Goal: Information Seeking & Learning: Compare options

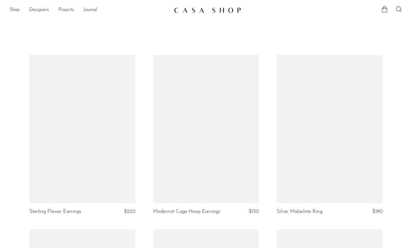
scroll to position [1257, 0]
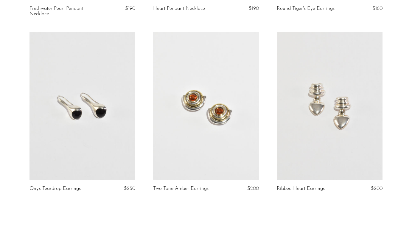
scroll to position [1649, 0]
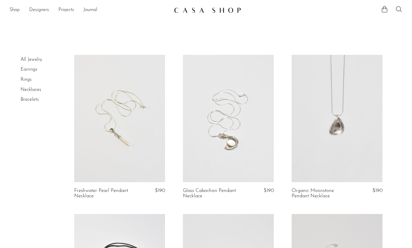
scroll to position [114, 0]
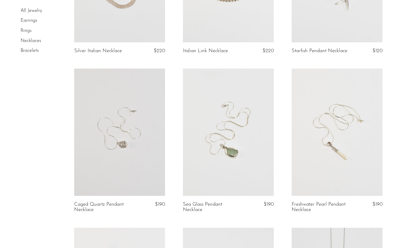
scroll to position [143, 0]
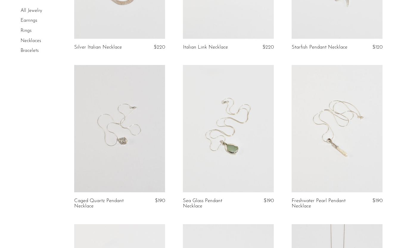
drag, startPoint x: 196, startPoint y: 56, endPoint x: 155, endPoint y: 55, distance: 41.1
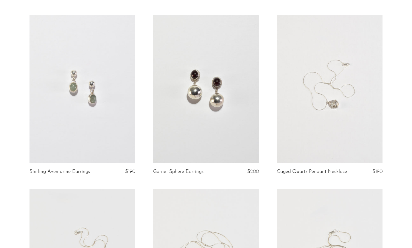
scroll to position [1271, 0]
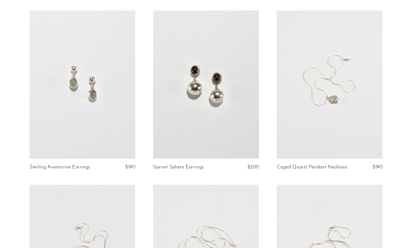
click at [360, 111] on link at bounding box center [330, 84] width 106 height 148
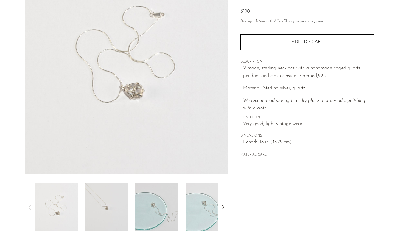
scroll to position [87, 0]
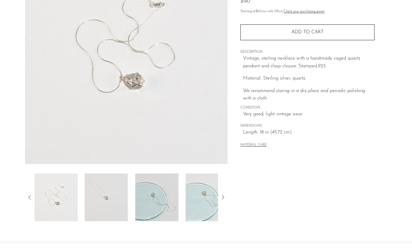
click at [114, 190] on img at bounding box center [106, 197] width 43 height 48
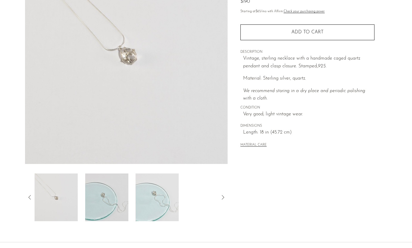
click at [114, 190] on img at bounding box center [106, 197] width 43 height 48
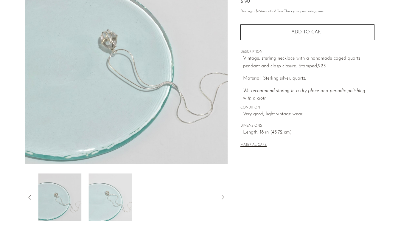
click at [116, 190] on img at bounding box center [110, 197] width 43 height 48
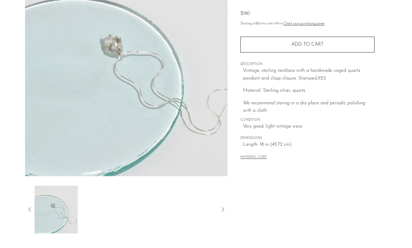
scroll to position [77, 0]
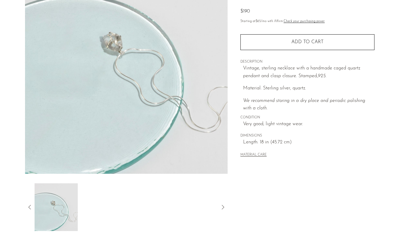
click at [29, 205] on icon at bounding box center [29, 207] width 7 height 7
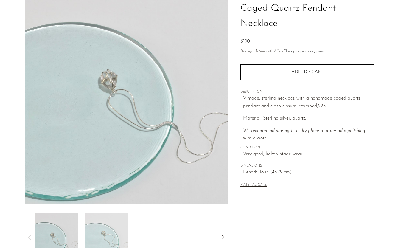
scroll to position [91, 0]
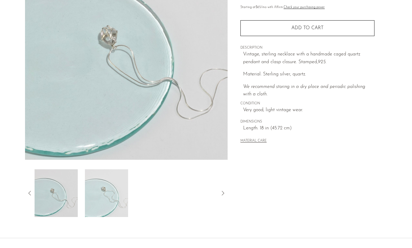
click at [97, 206] on img at bounding box center [106, 193] width 43 height 48
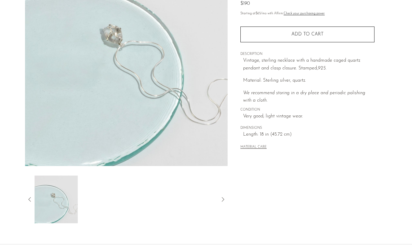
scroll to position [94, 0]
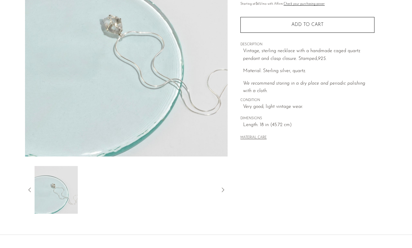
click at [30, 192] on icon at bounding box center [29, 189] width 2 height 4
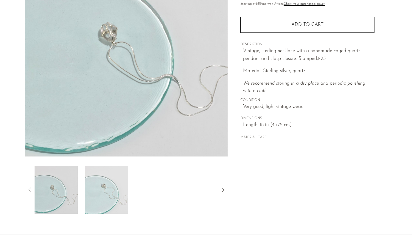
click at [111, 181] on img at bounding box center [106, 190] width 43 height 48
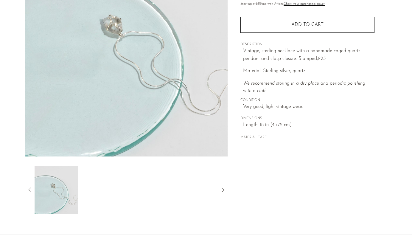
click at [29, 192] on icon at bounding box center [29, 189] width 7 height 7
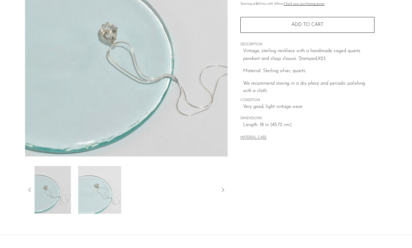
click at [52, 191] on img at bounding box center [49, 190] width 43 height 48
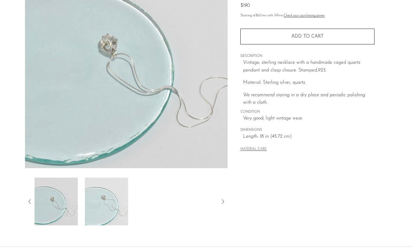
scroll to position [87, 0]
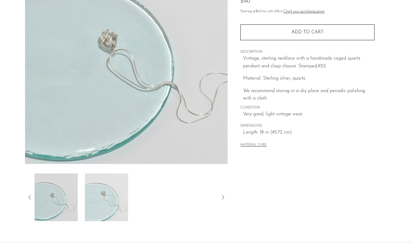
click at [119, 189] on img at bounding box center [106, 197] width 43 height 48
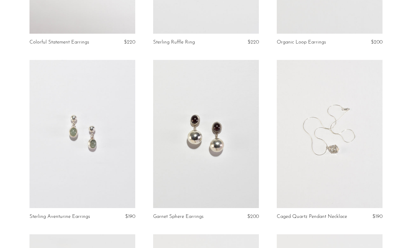
scroll to position [1221, 0]
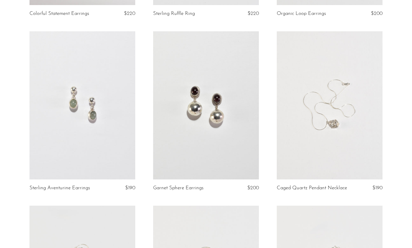
scroll to position [1248, 0]
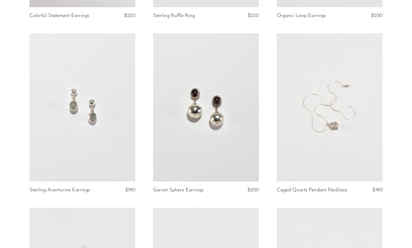
click at [358, 72] on link at bounding box center [330, 107] width 106 height 148
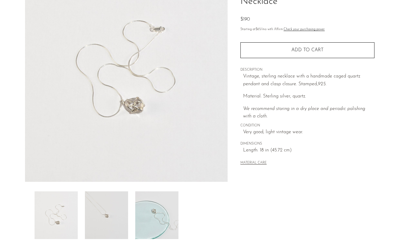
scroll to position [80, 0]
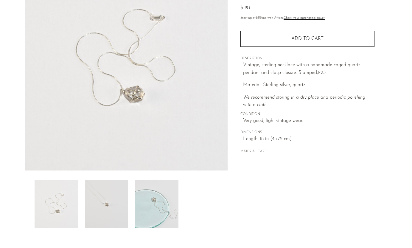
click at [116, 191] on img at bounding box center [106, 204] width 43 height 48
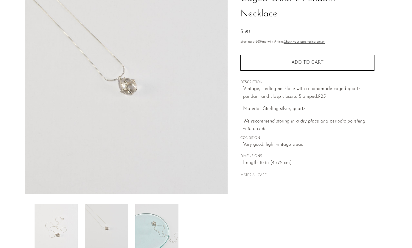
scroll to position [58, 0]
click at [161, 210] on img at bounding box center [156, 227] width 43 height 48
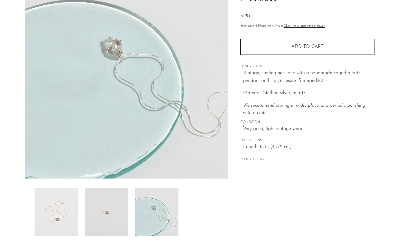
scroll to position [75, 0]
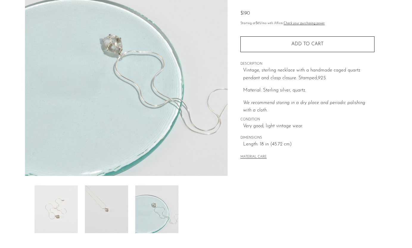
click at [48, 204] on img at bounding box center [56, 209] width 43 height 48
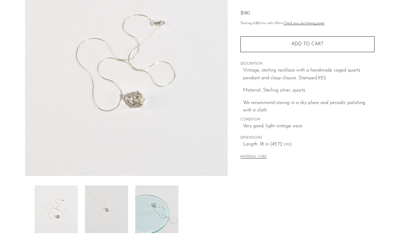
click at [60, 197] on img at bounding box center [56, 209] width 43 height 48
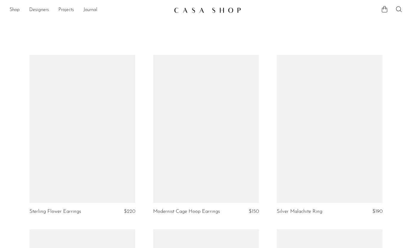
scroll to position [1248, 0]
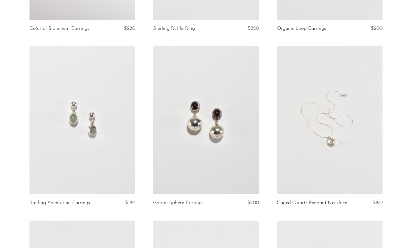
scroll to position [1235, 0]
click at [332, 153] on link at bounding box center [330, 120] width 106 height 148
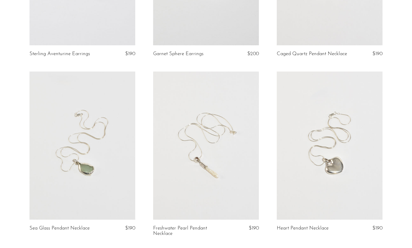
scroll to position [1364, 0]
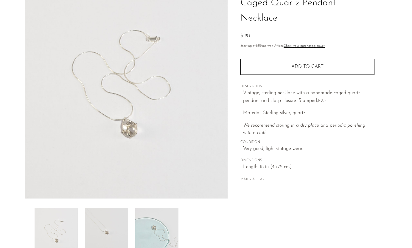
scroll to position [52, 0]
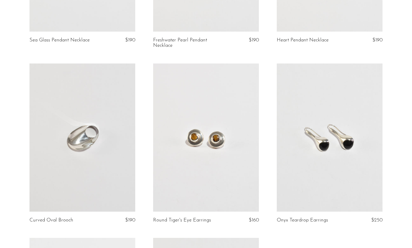
scroll to position [1573, 0]
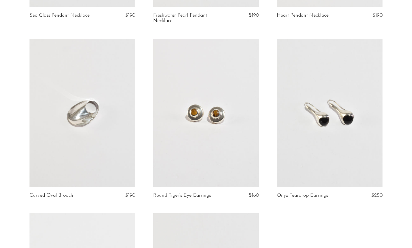
scroll to position [1596, 0]
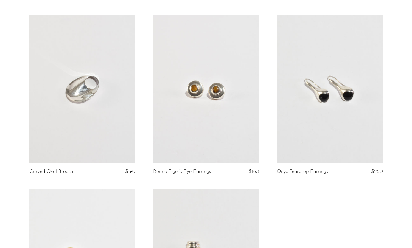
scroll to position [1618, 0]
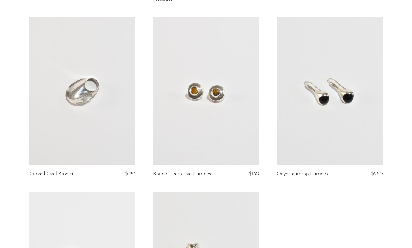
click at [83, 98] on link at bounding box center [83, 91] width 106 height 148
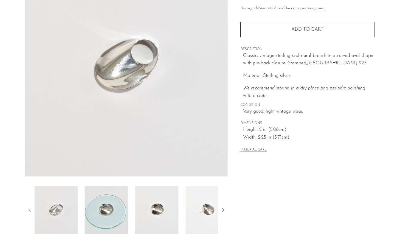
scroll to position [85, 0]
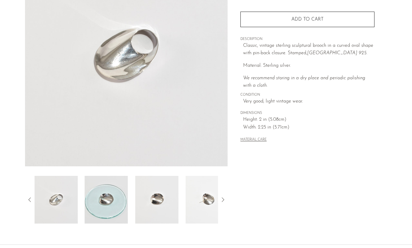
click at [111, 203] on img at bounding box center [106, 200] width 43 height 48
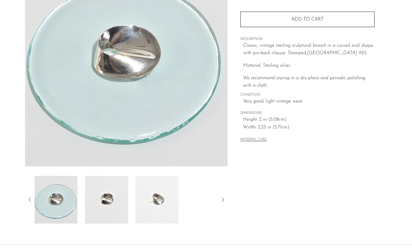
click at [96, 199] on img at bounding box center [106, 200] width 43 height 48
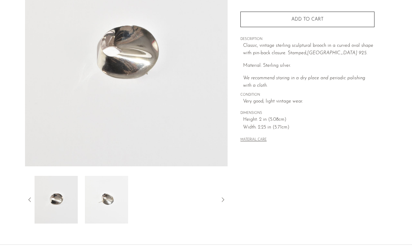
click at [94, 196] on img at bounding box center [106, 200] width 43 height 48
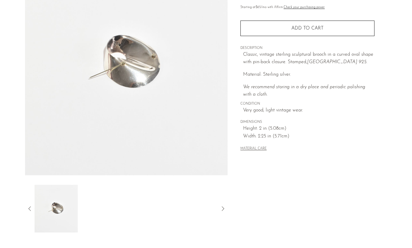
scroll to position [83, 0]
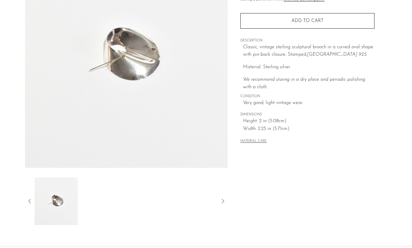
click at [33, 203] on icon at bounding box center [29, 201] width 7 height 7
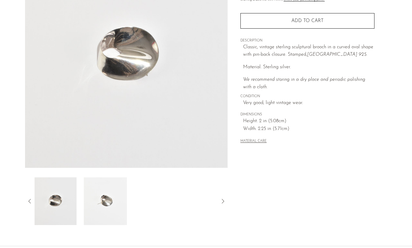
click at [29, 202] on icon at bounding box center [29, 201] width 7 height 7
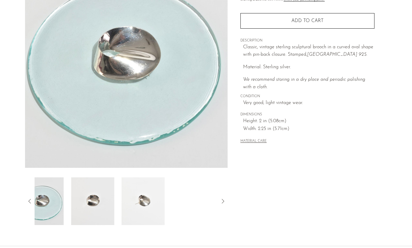
click at [29, 202] on icon at bounding box center [29, 201] width 7 height 7
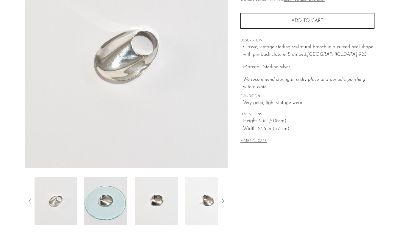
click at [307, 203] on div "Collections First Look Curved Oval Brooch $190 Starting at $65 /mo with Affirm.…" at bounding box center [307, 84] width 159 height 281
click at [120, 197] on img at bounding box center [106, 201] width 43 height 48
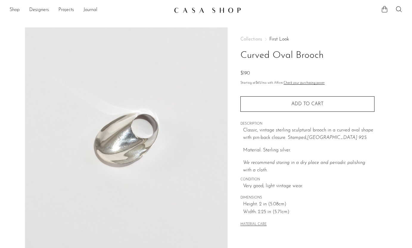
scroll to position [83, 0]
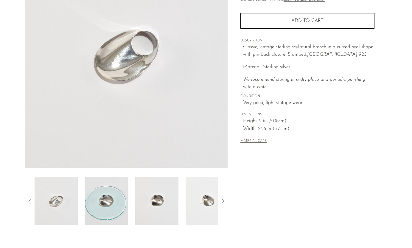
click at [61, 208] on img at bounding box center [56, 201] width 43 height 48
click at [101, 196] on img at bounding box center [106, 201] width 43 height 48
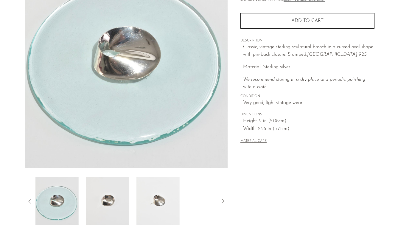
click at [111, 198] on img at bounding box center [107, 201] width 43 height 48
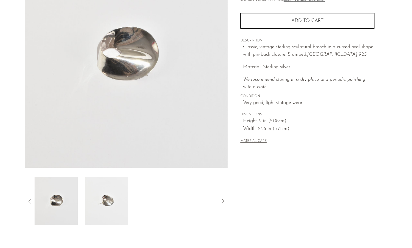
click at [112, 198] on img at bounding box center [106, 201] width 43 height 48
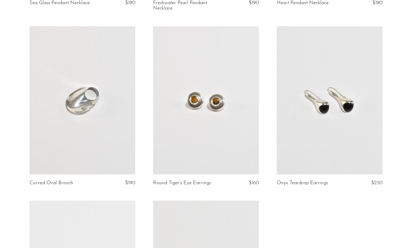
scroll to position [1658, 0]
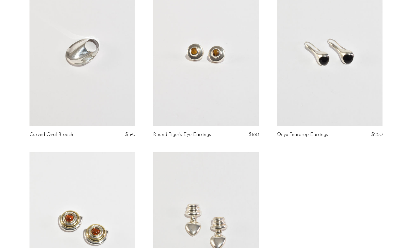
click at [112, 87] on link at bounding box center [83, 52] width 106 height 148
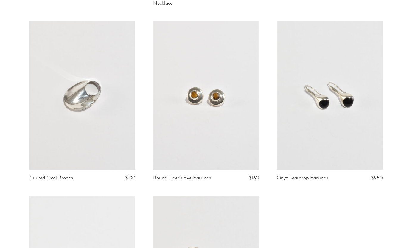
scroll to position [1611, 0]
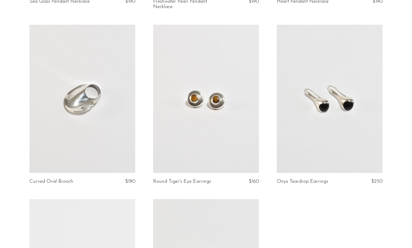
click at [87, 69] on link at bounding box center [83, 99] width 106 height 148
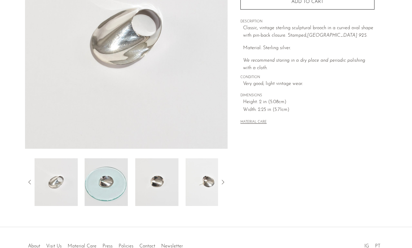
scroll to position [104, 0]
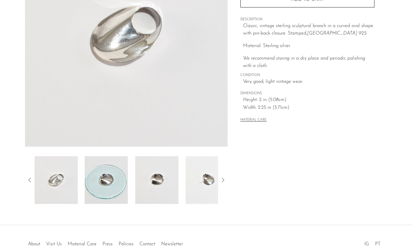
click at [102, 180] on img at bounding box center [106, 180] width 43 height 48
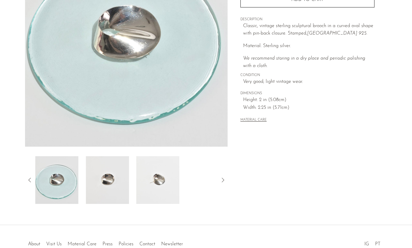
click at [104, 179] on img at bounding box center [107, 180] width 43 height 48
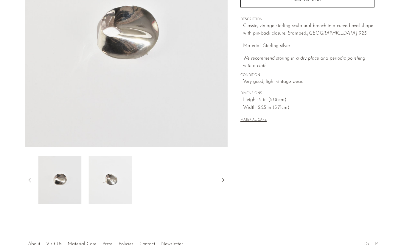
click at [104, 179] on img at bounding box center [110, 180] width 43 height 48
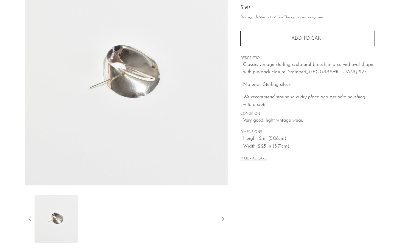
scroll to position [57, 0]
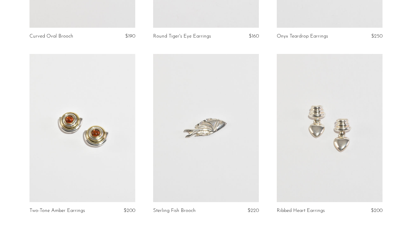
scroll to position [1755, 0]
click at [227, 144] on link at bounding box center [206, 129] width 106 height 148
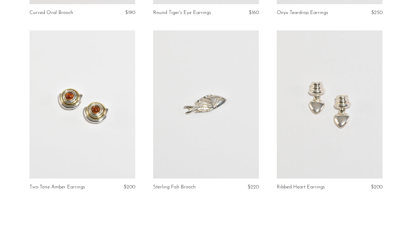
scroll to position [1783, 0]
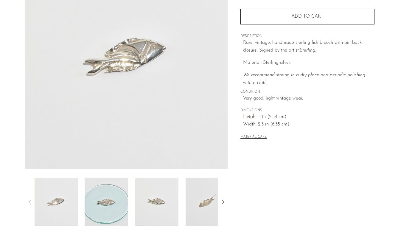
scroll to position [86, 0]
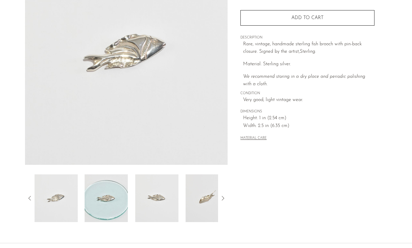
click at [119, 203] on img at bounding box center [106, 198] width 43 height 48
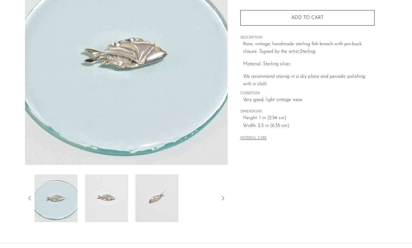
click at [115, 201] on img at bounding box center [106, 198] width 43 height 48
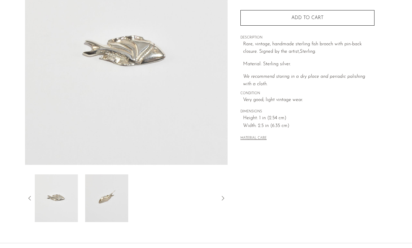
click at [112, 198] on img at bounding box center [106, 198] width 43 height 48
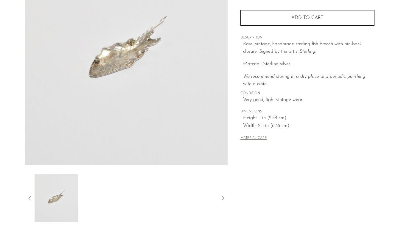
click at [28, 196] on icon at bounding box center [29, 198] width 7 height 7
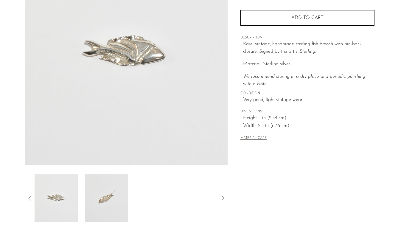
click at [27, 195] on icon at bounding box center [29, 198] width 7 height 7
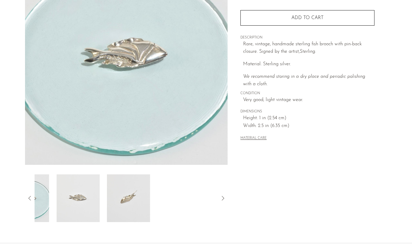
click at [27, 195] on icon at bounding box center [29, 198] width 7 height 7
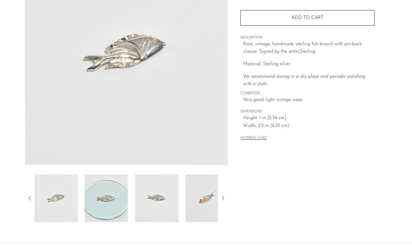
click at [270, 179] on div "Collections First Look Sterling Fish Brooch $220 Starting at $76 /mo with Affir…" at bounding box center [307, 81] width 159 height 281
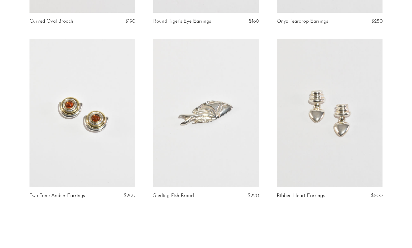
scroll to position [1771, 0]
click at [214, 119] on link at bounding box center [206, 113] width 106 height 148
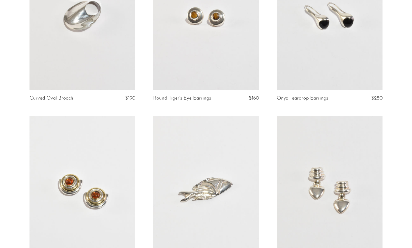
scroll to position [1694, 0]
click at [99, 46] on link at bounding box center [83, 16] width 106 height 148
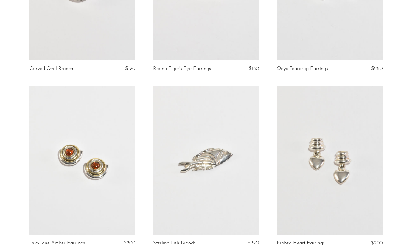
click at [206, 146] on link at bounding box center [206, 160] width 106 height 148
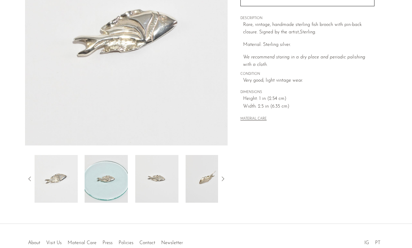
scroll to position [114, 0]
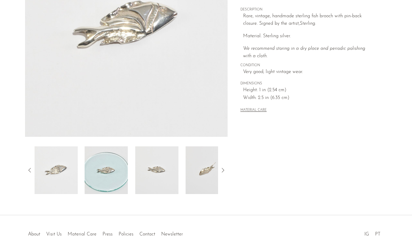
click at [101, 184] on img at bounding box center [106, 170] width 43 height 48
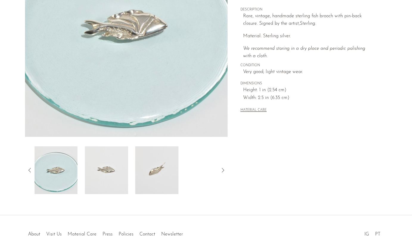
scroll to position [107, 0]
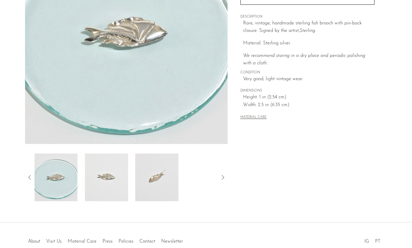
click at [111, 178] on img at bounding box center [106, 177] width 43 height 48
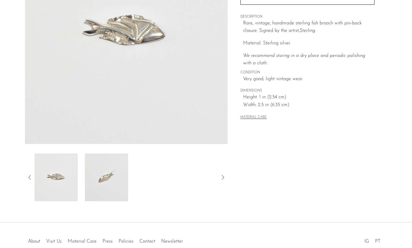
click at [114, 181] on img at bounding box center [106, 177] width 43 height 48
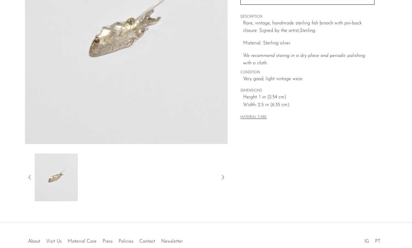
scroll to position [88, 0]
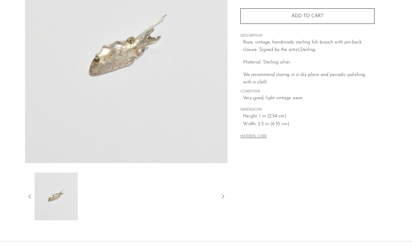
click at [32, 196] on icon at bounding box center [29, 196] width 7 height 7
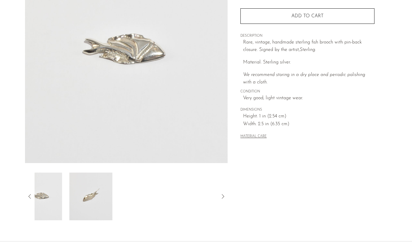
click at [32, 196] on icon at bounding box center [29, 196] width 7 height 7
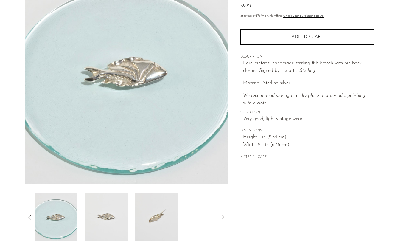
scroll to position [79, 0]
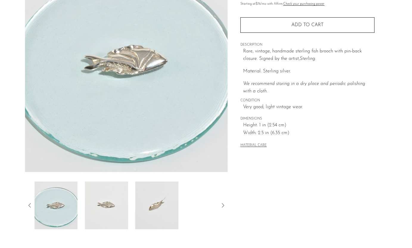
click at [13, 201] on section "Sterling Fish Brooch $220" at bounding box center [206, 88] width 412 height 281
click at [32, 202] on icon at bounding box center [29, 205] width 7 height 7
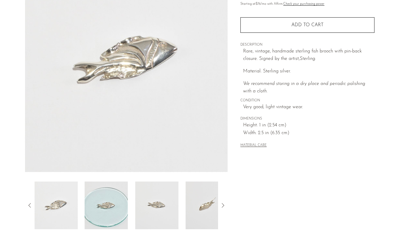
click at [116, 203] on img at bounding box center [106, 206] width 43 height 48
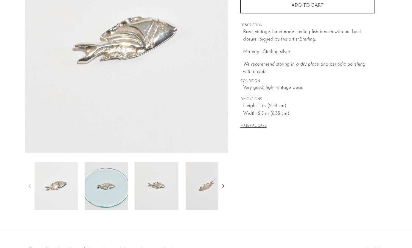
scroll to position [104, 0]
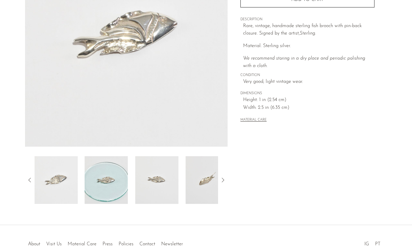
click at [117, 179] on img at bounding box center [106, 180] width 43 height 48
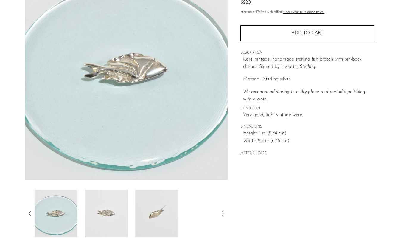
scroll to position [83, 0]
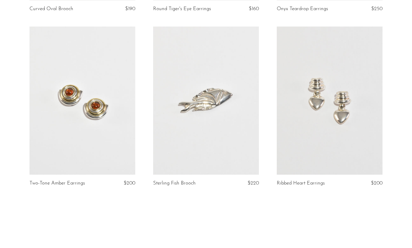
scroll to position [1786, 0]
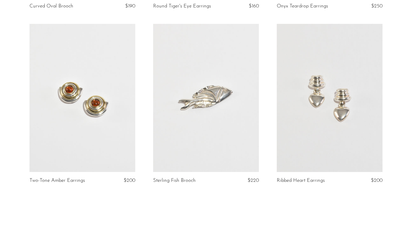
click at [250, 147] on link at bounding box center [206, 98] width 106 height 148
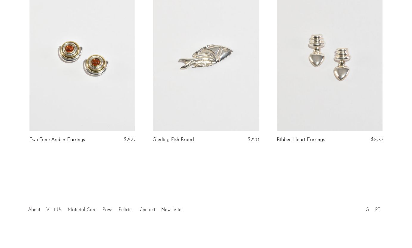
scroll to position [1827, 0]
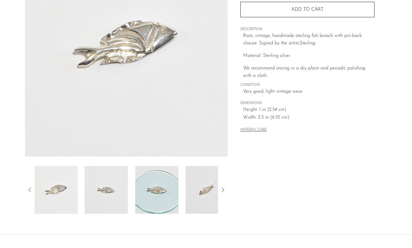
scroll to position [100, 0]
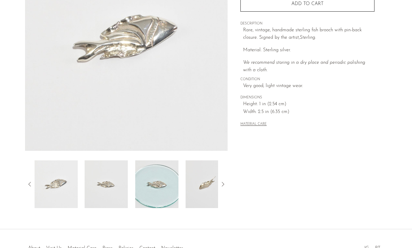
click at [111, 192] on img at bounding box center [106, 184] width 43 height 48
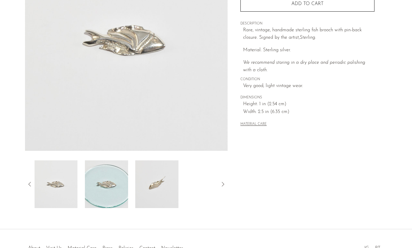
click at [117, 184] on img at bounding box center [106, 184] width 43 height 48
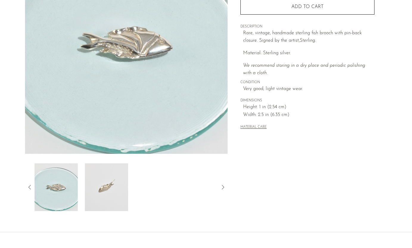
scroll to position [96, 0]
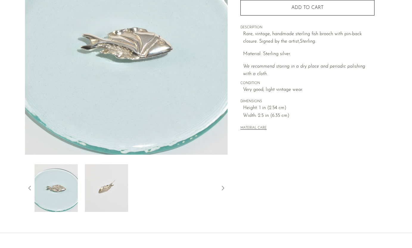
click at [117, 184] on img at bounding box center [106, 188] width 43 height 48
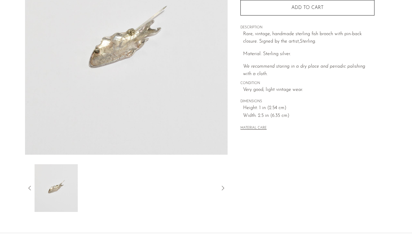
click at [31, 187] on icon at bounding box center [29, 187] width 7 height 7
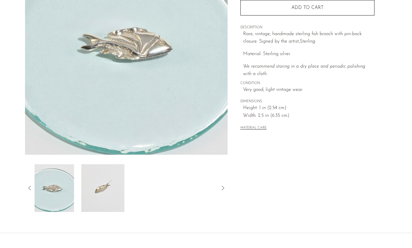
click at [31, 187] on icon at bounding box center [29, 187] width 7 height 7
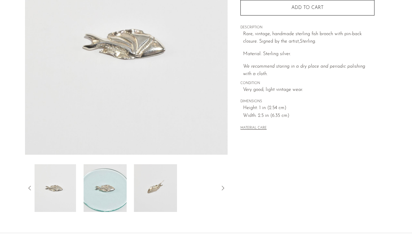
click at [31, 187] on icon at bounding box center [29, 187] width 7 height 7
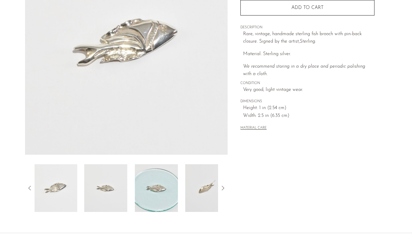
click at [160, 201] on img at bounding box center [156, 188] width 43 height 48
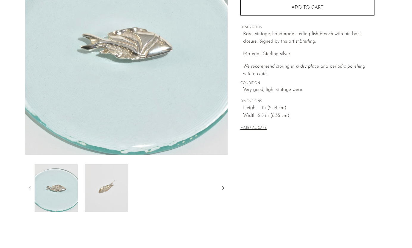
click at [108, 186] on img at bounding box center [106, 188] width 43 height 48
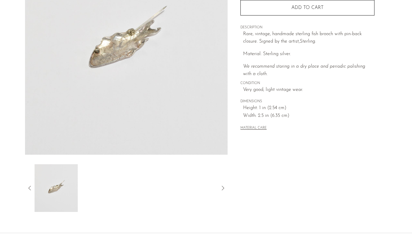
click at [30, 184] on div at bounding box center [126, 188] width 203 height 48
click at [29, 184] on div at bounding box center [126, 188] width 203 height 48
click at [28, 190] on icon at bounding box center [29, 187] width 7 height 7
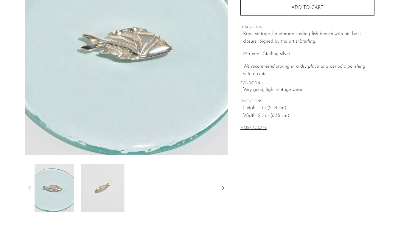
click at [28, 190] on icon at bounding box center [29, 187] width 7 height 7
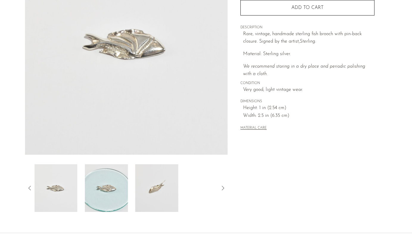
click at [31, 190] on icon at bounding box center [29, 187] width 7 height 7
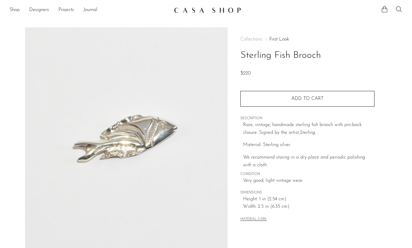
scroll to position [96, 0]
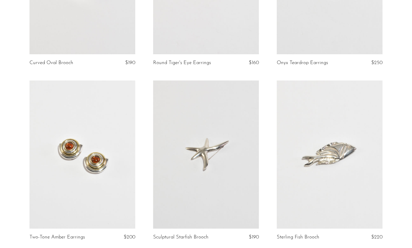
scroll to position [1722, 0]
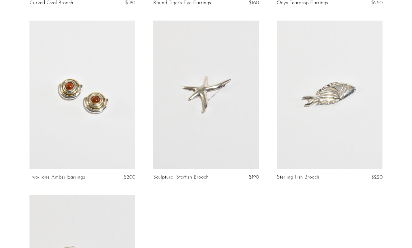
scroll to position [1791, 0]
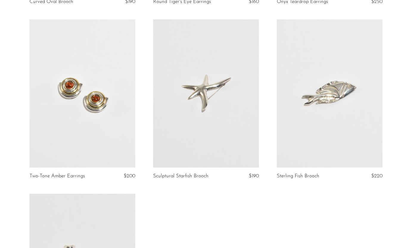
click at [201, 131] on link at bounding box center [206, 93] width 106 height 148
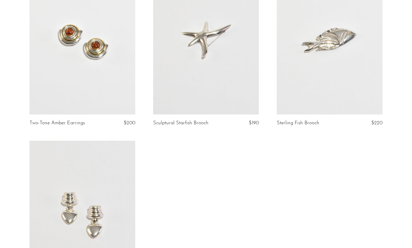
scroll to position [1847, 0]
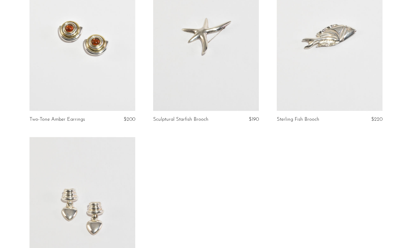
click at [217, 105] on link at bounding box center [206, 37] width 106 height 148
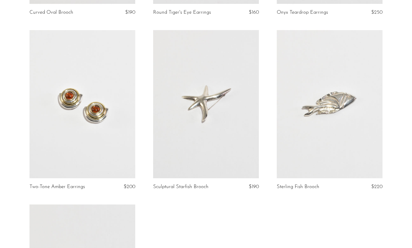
scroll to position [1773, 0]
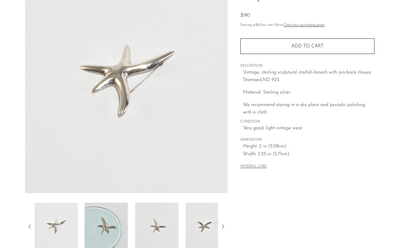
scroll to position [83, 0]
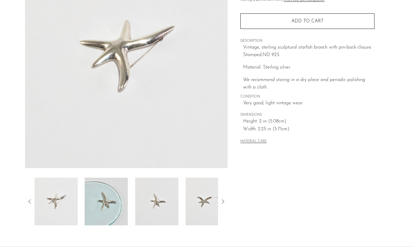
click at [100, 197] on img at bounding box center [106, 202] width 43 height 48
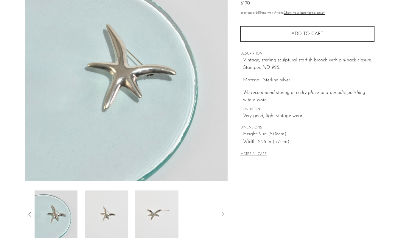
scroll to position [78, 0]
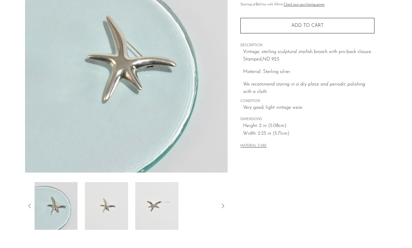
click at [102, 206] on img at bounding box center [106, 206] width 43 height 48
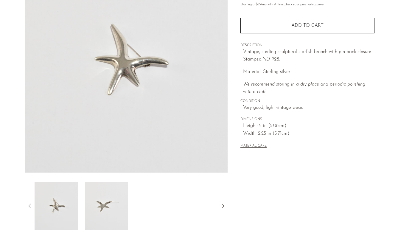
click at [29, 204] on icon at bounding box center [29, 205] width 7 height 7
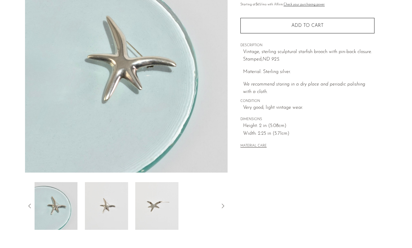
click at [114, 204] on img at bounding box center [106, 206] width 43 height 48
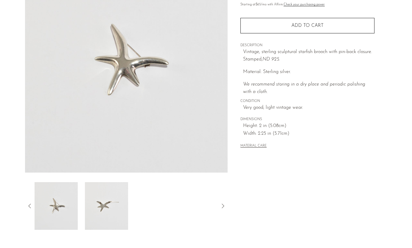
click at [32, 205] on icon at bounding box center [29, 205] width 7 height 7
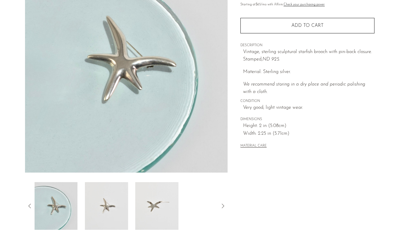
click at [32, 205] on icon at bounding box center [29, 205] width 7 height 7
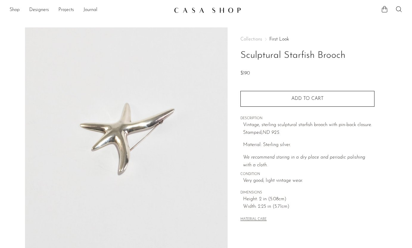
scroll to position [78, 0]
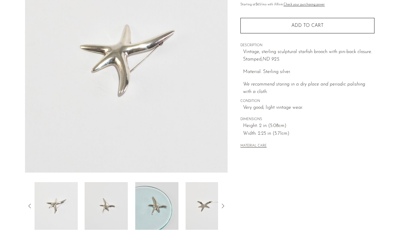
click at [72, 199] on img at bounding box center [56, 206] width 43 height 48
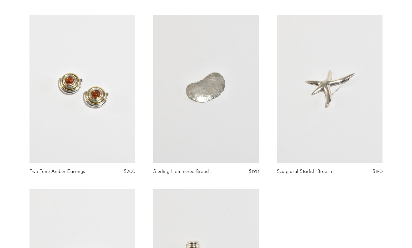
scroll to position [1794, 0]
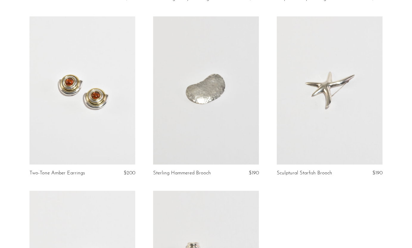
click at [203, 82] on link at bounding box center [206, 90] width 106 height 148
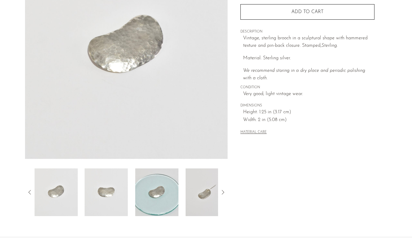
scroll to position [103, 0]
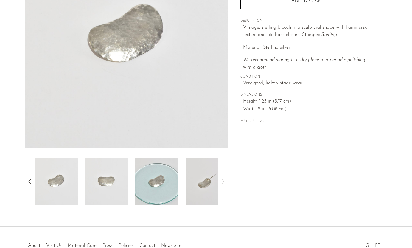
click at [115, 183] on img at bounding box center [106, 182] width 43 height 48
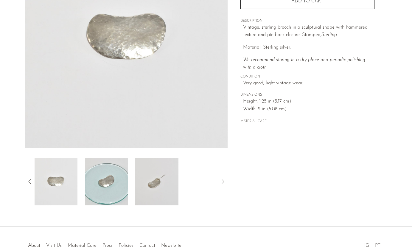
click at [115, 183] on img at bounding box center [106, 182] width 43 height 48
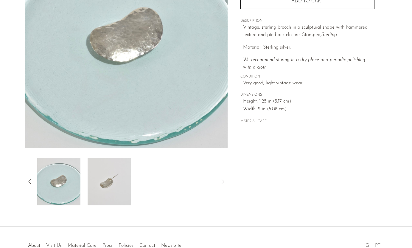
click at [123, 184] on img at bounding box center [108, 182] width 43 height 48
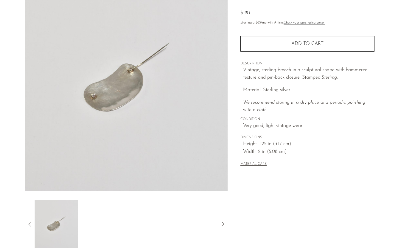
scroll to position [60, 0]
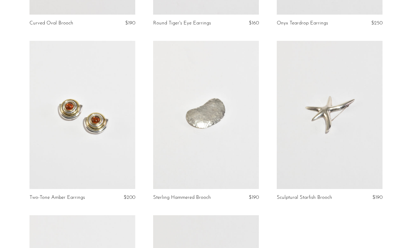
scroll to position [1769, 0]
click at [245, 141] on link at bounding box center [206, 115] width 106 height 148
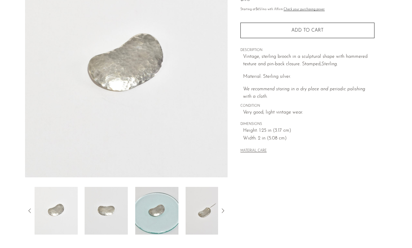
scroll to position [86, 0]
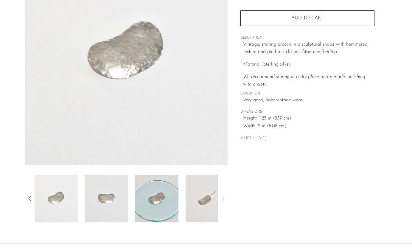
click at [120, 208] on img at bounding box center [106, 199] width 43 height 48
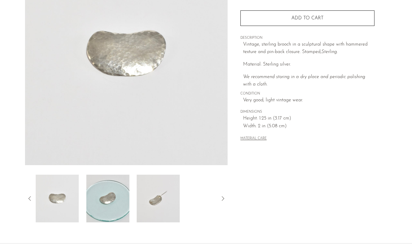
click at [120, 208] on img at bounding box center [107, 199] width 43 height 48
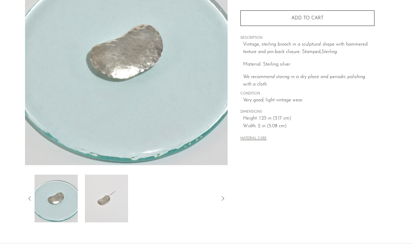
click at [120, 208] on img at bounding box center [106, 199] width 43 height 48
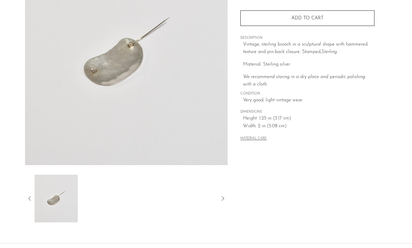
click at [30, 198] on icon at bounding box center [29, 198] width 7 height 7
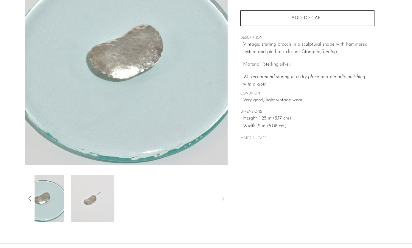
click at [30, 198] on icon at bounding box center [29, 198] width 7 height 7
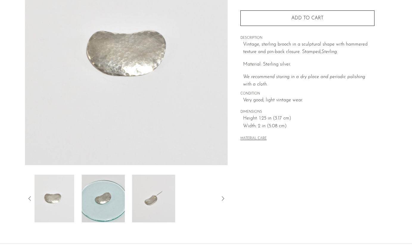
click at [30, 198] on icon at bounding box center [29, 198] width 7 height 7
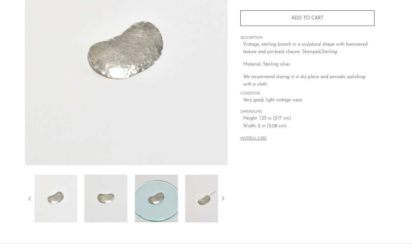
click at [272, 204] on div "Collections First Look Sterling Hammered Brooch $190 Starting at $65 /mo with A…" at bounding box center [307, 82] width 159 height 281
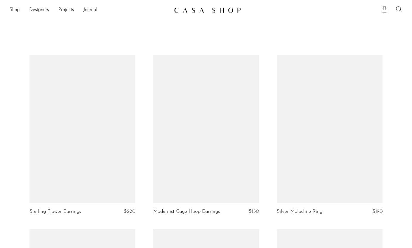
scroll to position [1769, 0]
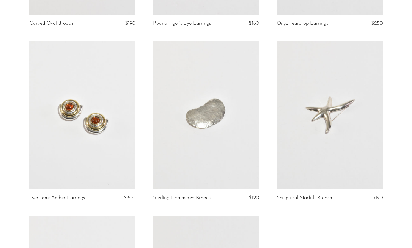
click at [250, 156] on link at bounding box center [206, 115] width 106 height 148
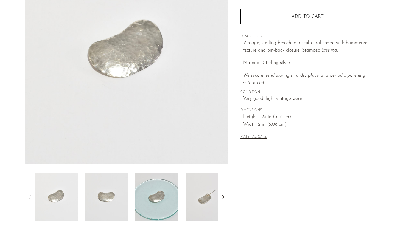
scroll to position [89, 0]
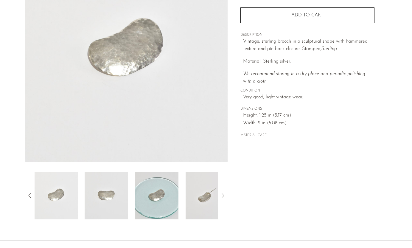
click at [115, 199] on img at bounding box center [106, 196] width 43 height 48
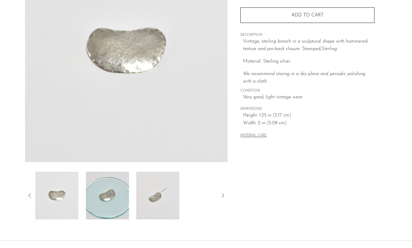
click at [115, 199] on img at bounding box center [107, 196] width 43 height 48
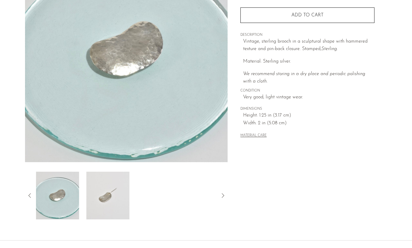
click at [115, 199] on img at bounding box center [107, 196] width 43 height 48
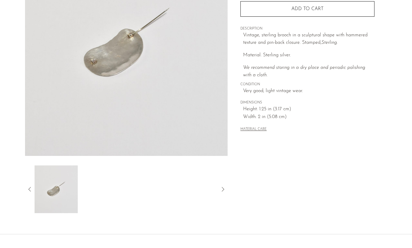
scroll to position [110, 0]
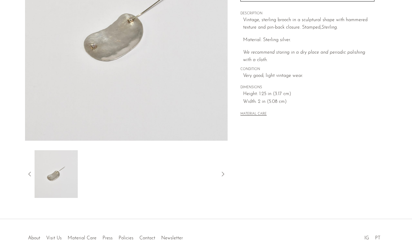
click at [31, 171] on icon at bounding box center [29, 173] width 7 height 7
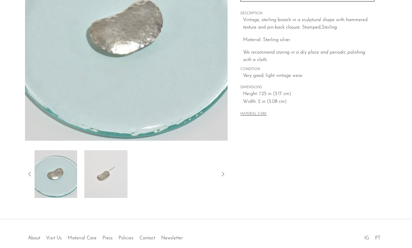
click at [67, 179] on img at bounding box center [55, 174] width 43 height 48
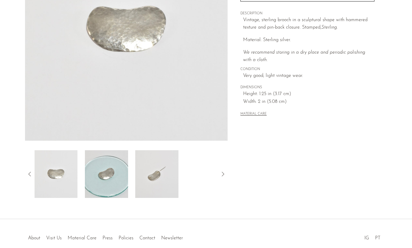
click at [241, 173] on div "Collections First Look Sterling Hammered Brooch $190 Starting at $65 /mo with A…" at bounding box center [307, 57] width 159 height 281
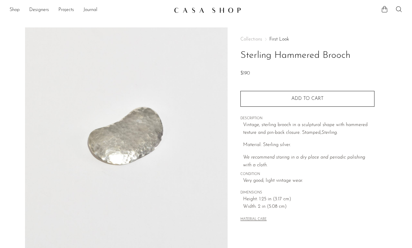
scroll to position [110, 0]
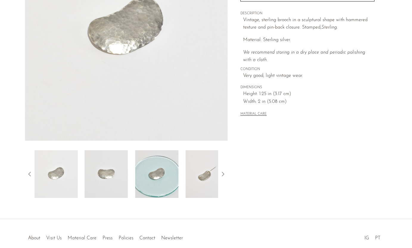
click at [169, 168] on img at bounding box center [156, 174] width 43 height 48
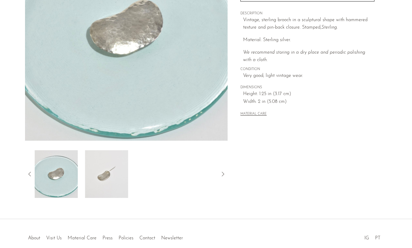
click at [123, 170] on img at bounding box center [106, 174] width 43 height 48
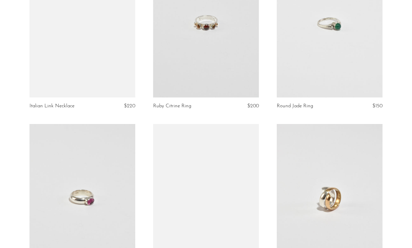
scroll to position [222, 0]
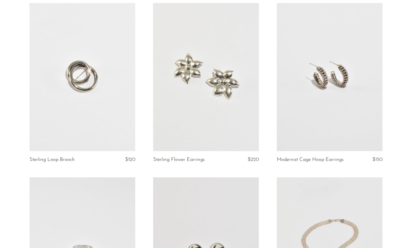
scroll to position [53, 0]
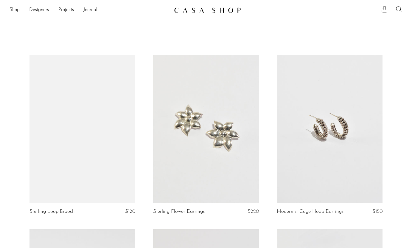
scroll to position [53, 0]
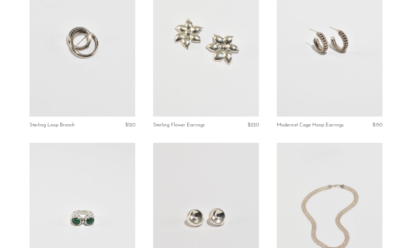
scroll to position [78, 0]
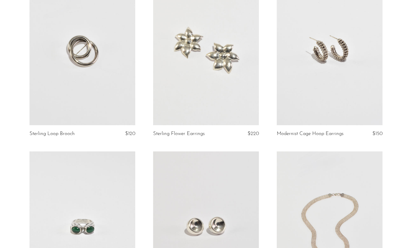
click at [110, 100] on link at bounding box center [83, 51] width 106 height 148
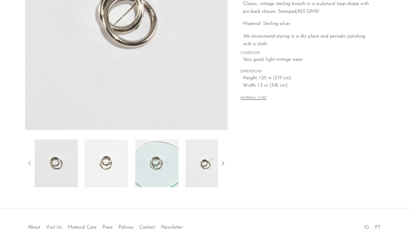
scroll to position [140, 0]
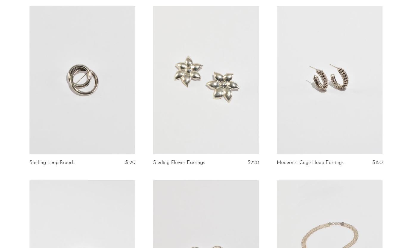
scroll to position [55, 0]
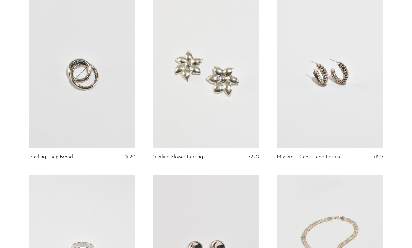
click at [118, 112] on link at bounding box center [83, 74] width 106 height 148
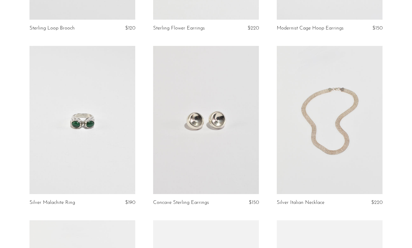
scroll to position [121, 0]
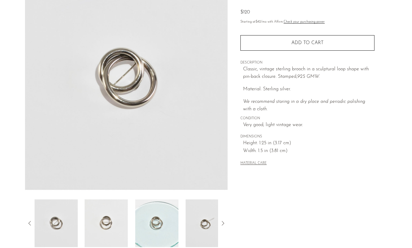
scroll to position [67, 0]
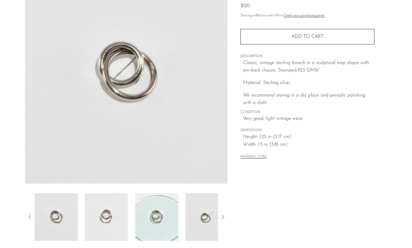
click at [107, 207] on img at bounding box center [106, 217] width 43 height 48
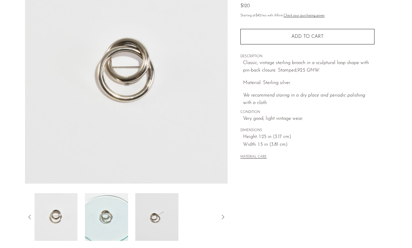
click at [107, 207] on img at bounding box center [106, 217] width 43 height 48
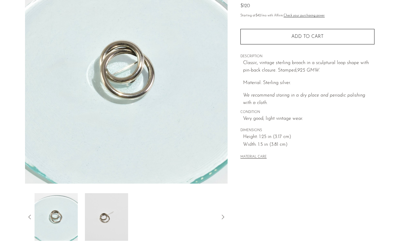
click at [107, 207] on img at bounding box center [106, 217] width 43 height 48
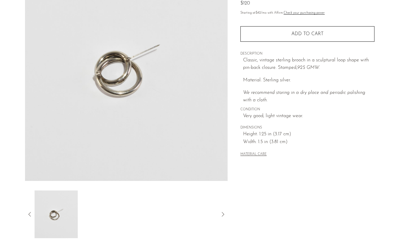
scroll to position [79, 0]
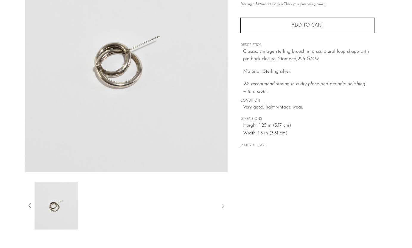
click at [27, 205] on icon at bounding box center [29, 205] width 7 height 7
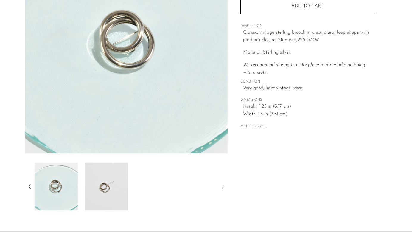
scroll to position [101, 0]
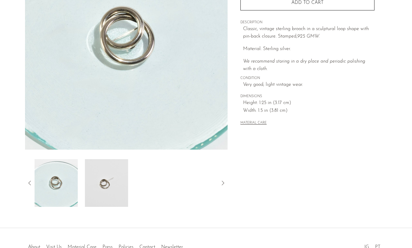
click at [31, 183] on icon at bounding box center [29, 182] width 7 height 7
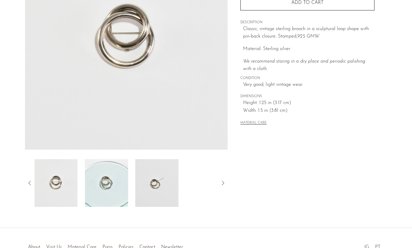
scroll to position [93, 0]
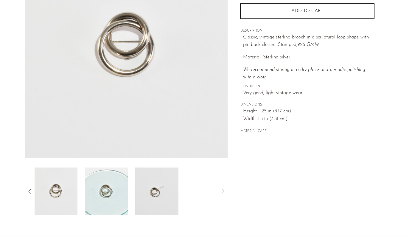
click at [31, 188] on icon at bounding box center [29, 191] width 7 height 7
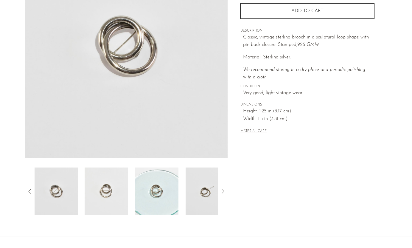
click at [97, 196] on img at bounding box center [106, 192] width 43 height 48
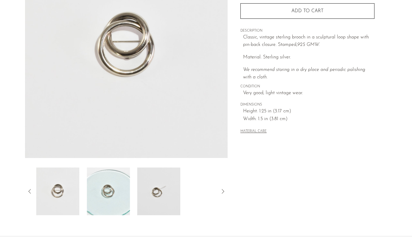
click at [113, 196] on img at bounding box center [108, 192] width 43 height 48
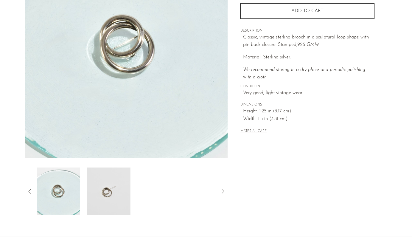
click at [113, 193] on img at bounding box center [108, 192] width 43 height 48
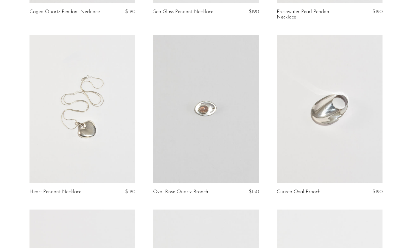
scroll to position [1614, 0]
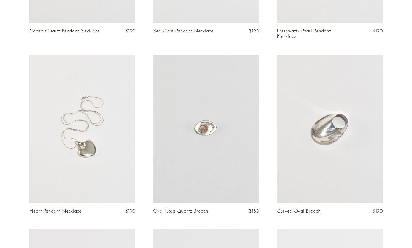
scroll to position [1581, 0]
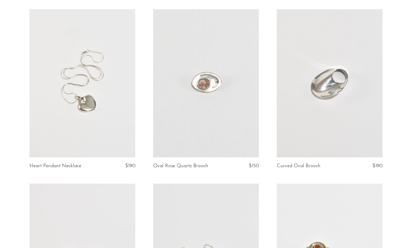
scroll to position [1629, 0]
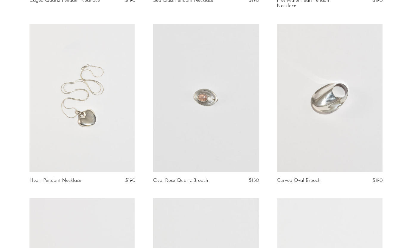
scroll to position [1607, 0]
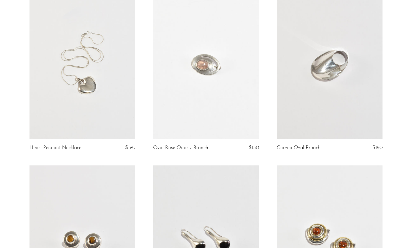
scroll to position [1643, 0]
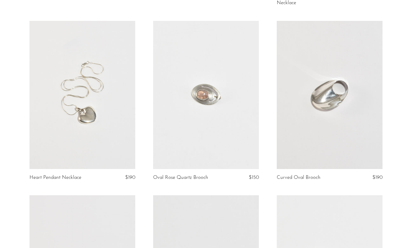
scroll to position [1615, 0]
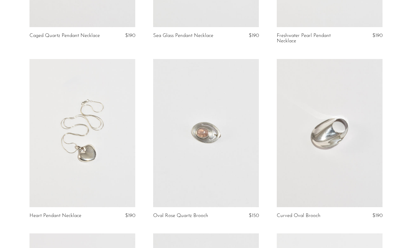
scroll to position [1583, 0]
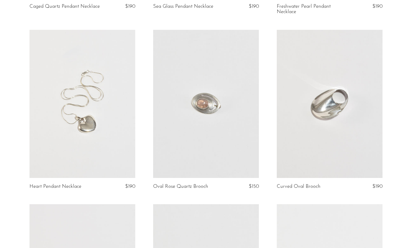
scroll to position [1610, 0]
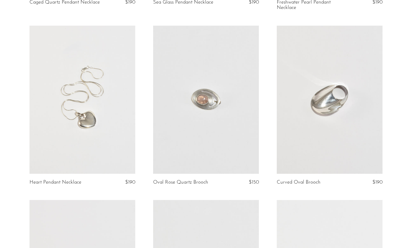
click at [226, 105] on link at bounding box center [206, 100] width 106 height 148
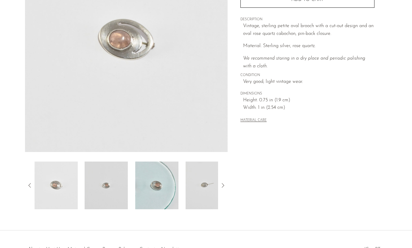
scroll to position [140, 0]
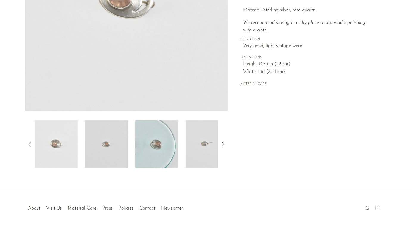
click at [111, 141] on img at bounding box center [106, 144] width 43 height 48
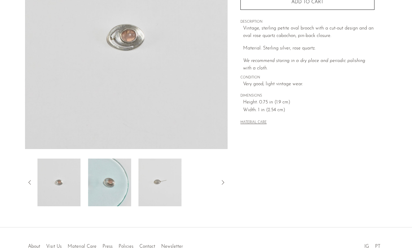
scroll to position [46, 0]
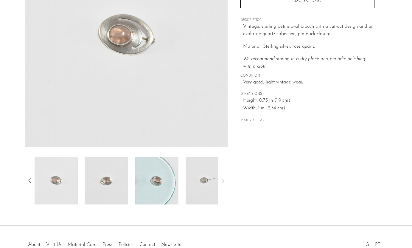
scroll to position [105, 0]
click at [66, 180] on img at bounding box center [56, 180] width 43 height 48
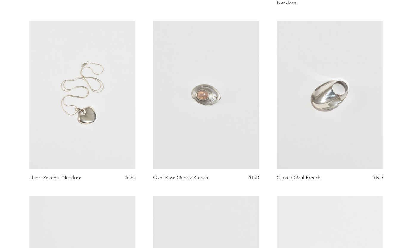
scroll to position [1613, 0]
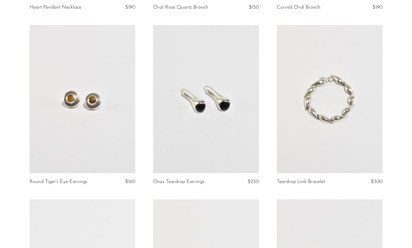
scroll to position [1782, 0]
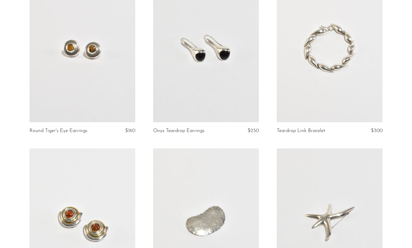
scroll to position [1835, 0]
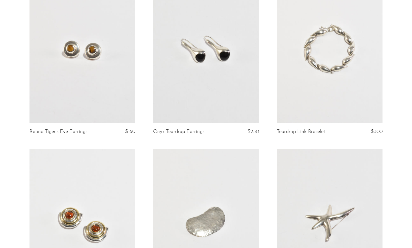
click at [353, 63] on link at bounding box center [330, 49] width 106 height 148
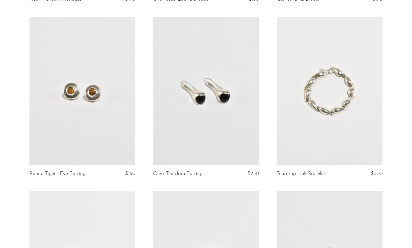
scroll to position [1791, 0]
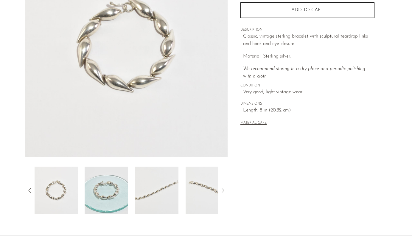
scroll to position [103, 0]
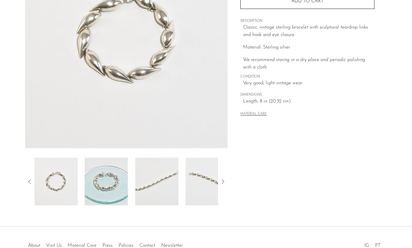
click at [120, 173] on img at bounding box center [106, 182] width 43 height 48
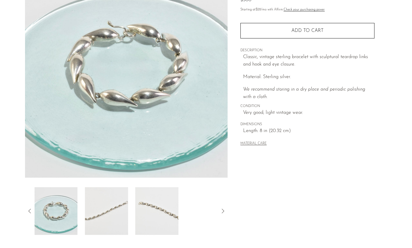
scroll to position [73, 0]
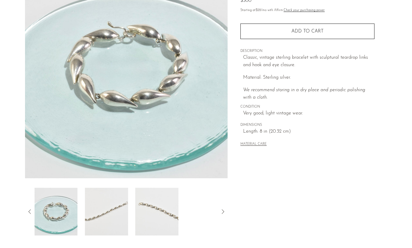
click at [99, 211] on img at bounding box center [106, 212] width 43 height 48
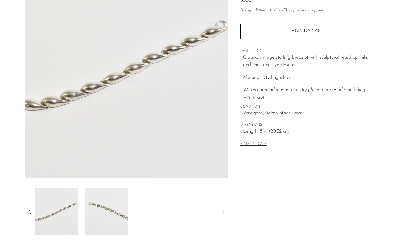
click at [99, 211] on img at bounding box center [106, 212] width 43 height 48
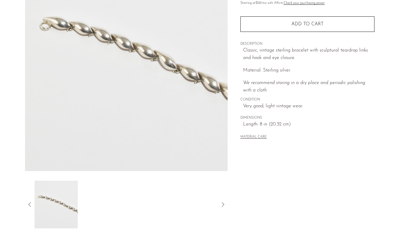
scroll to position [80, 0]
click at [31, 201] on icon at bounding box center [29, 204] width 7 height 7
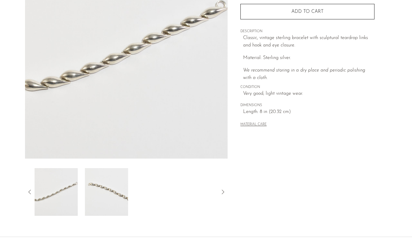
click at [99, 200] on img at bounding box center [106, 192] width 43 height 48
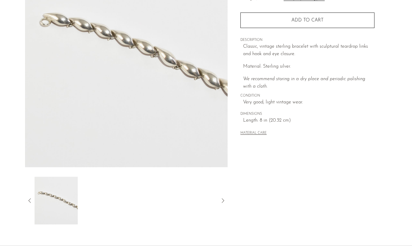
scroll to position [89, 0]
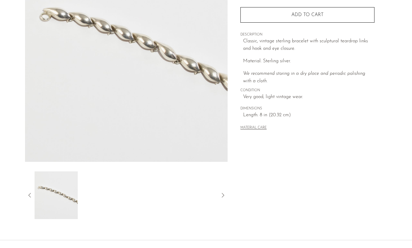
click at [29, 196] on icon at bounding box center [29, 195] width 7 height 7
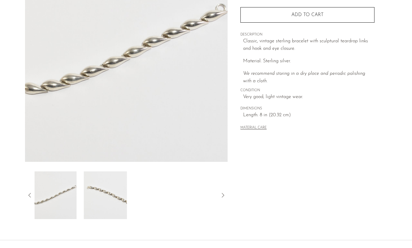
click at [57, 194] on img at bounding box center [54, 195] width 43 height 48
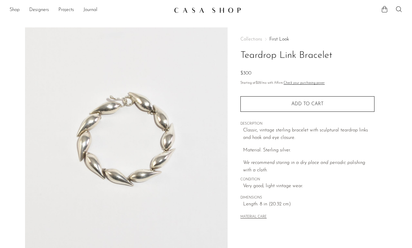
scroll to position [89, 0]
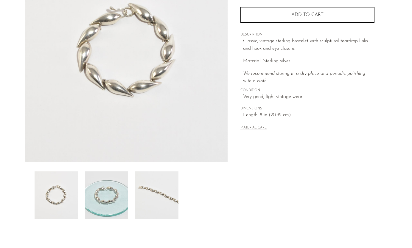
click at [100, 200] on img at bounding box center [106, 195] width 43 height 48
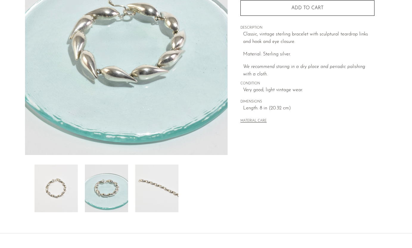
scroll to position [100, 0]
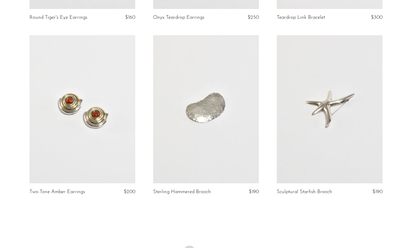
scroll to position [2044, 0]
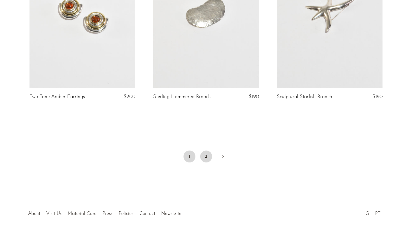
click at [207, 151] on link "2" at bounding box center [206, 157] width 12 height 12
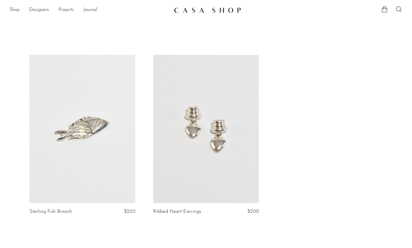
scroll to position [120, 0]
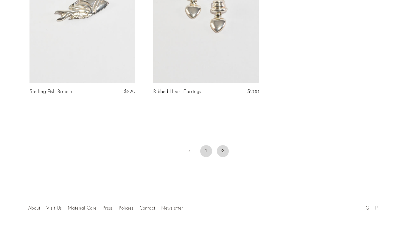
click at [204, 150] on link "1" at bounding box center [206, 151] width 12 height 12
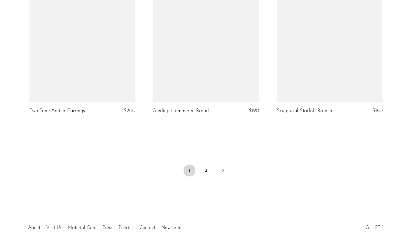
scroll to position [2044, 0]
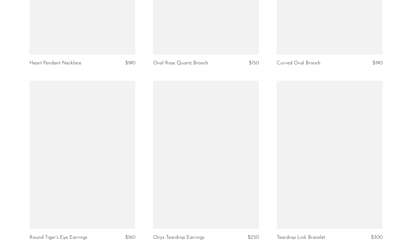
scroll to position [2044, 0]
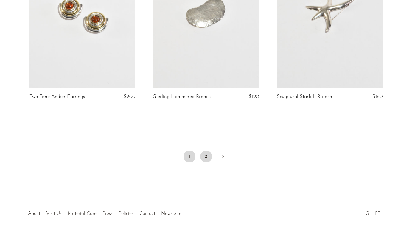
click at [204, 151] on link "2" at bounding box center [206, 157] width 12 height 12
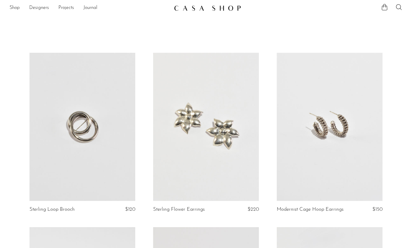
scroll to position [0, 0]
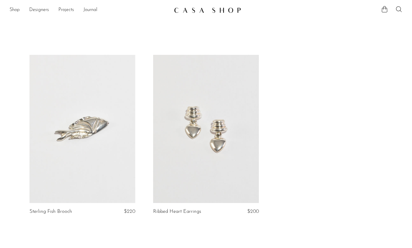
scroll to position [120, 0]
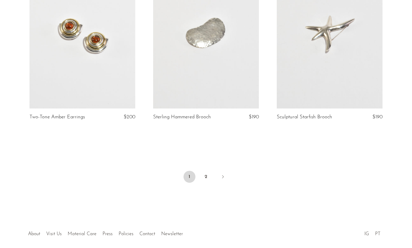
scroll to position [2044, 0]
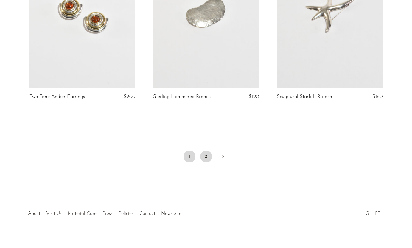
click at [209, 151] on link "2" at bounding box center [206, 157] width 12 height 12
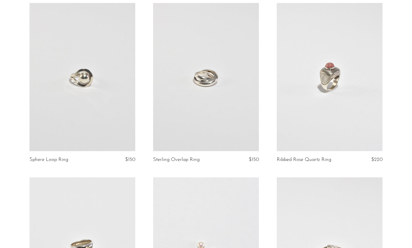
scroll to position [771, 0]
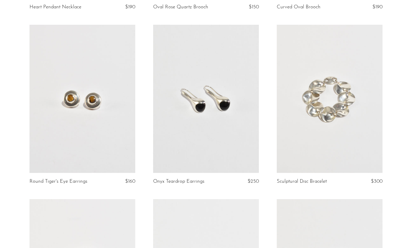
scroll to position [1785, 0]
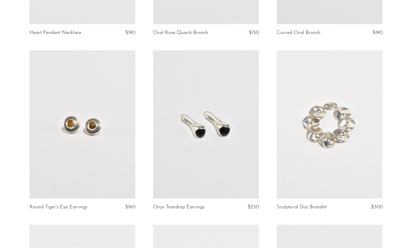
scroll to position [1759, 0]
click at [360, 136] on link at bounding box center [330, 125] width 106 height 148
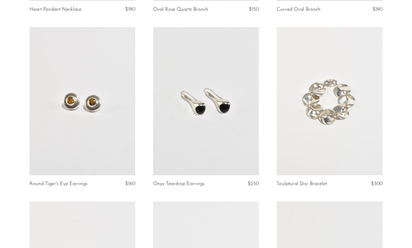
scroll to position [1783, 0]
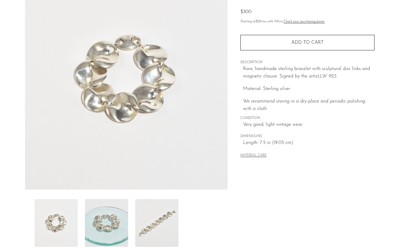
scroll to position [70, 0]
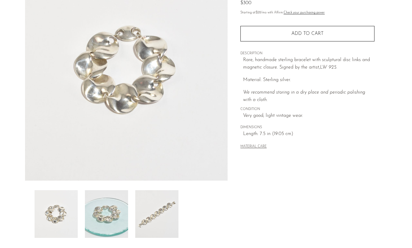
click at [108, 210] on img at bounding box center [106, 214] width 43 height 48
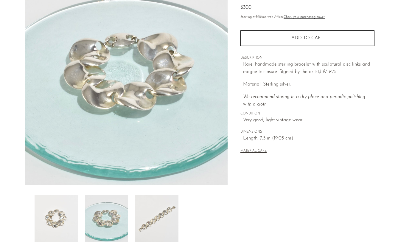
scroll to position [66, 0]
click at [162, 207] on img at bounding box center [156, 218] width 43 height 48
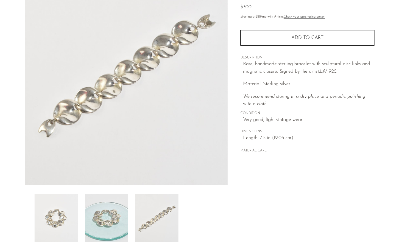
click at [122, 198] on img at bounding box center [106, 218] width 43 height 48
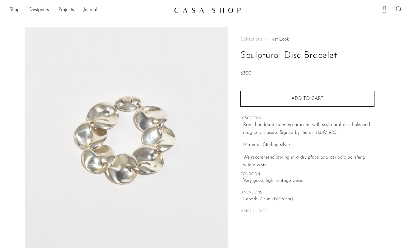
scroll to position [66, 0]
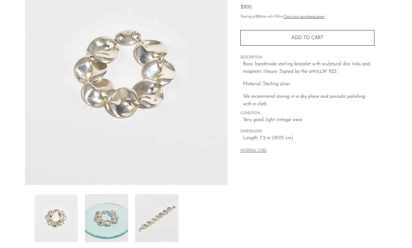
click at [110, 204] on img at bounding box center [106, 218] width 43 height 48
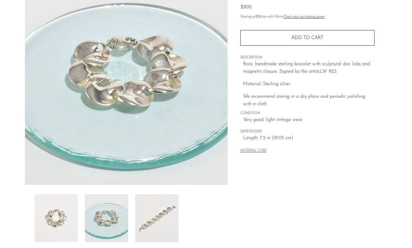
click at [148, 205] on img at bounding box center [156, 218] width 43 height 48
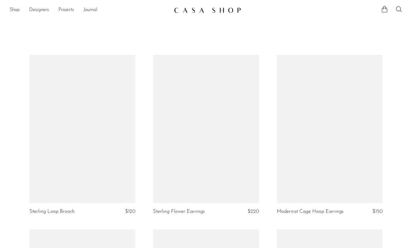
scroll to position [1783, 0]
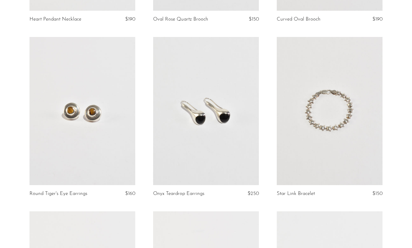
scroll to position [1771, 0]
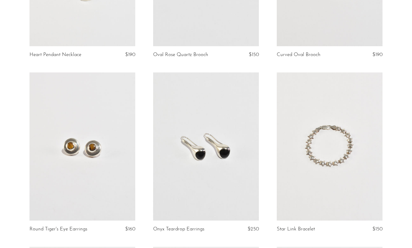
scroll to position [1740, 0]
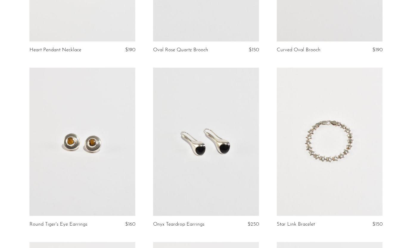
scroll to position [1744, 0]
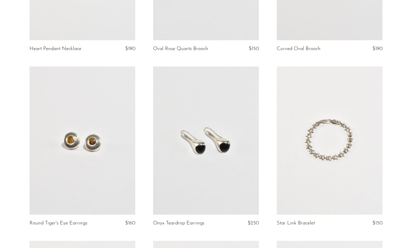
click at [363, 156] on link at bounding box center [330, 140] width 106 height 148
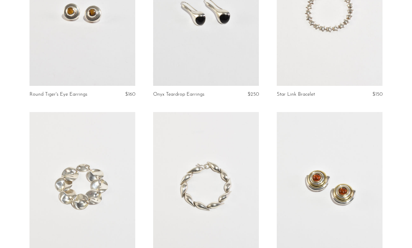
scroll to position [1877, 0]
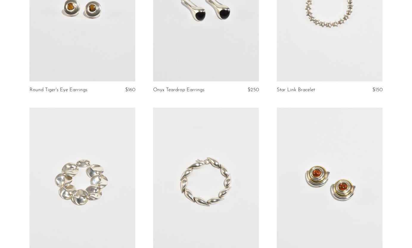
click at [183, 100] on article "Onyx Teardrop Earrings $250" at bounding box center [206, 20] width 124 height 174
click at [184, 110] on link at bounding box center [206, 182] width 106 height 148
click at [315, 33] on link at bounding box center [330, 7] width 106 height 148
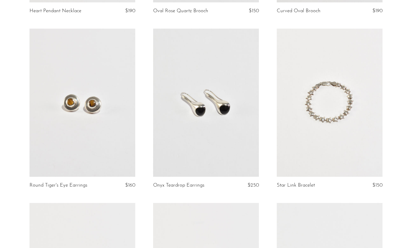
scroll to position [1796, 0]
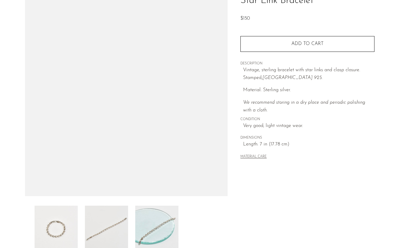
scroll to position [140, 0]
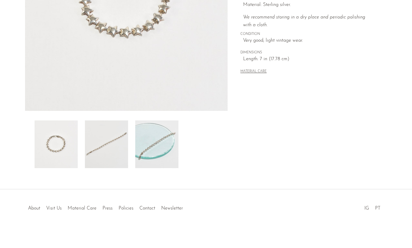
click at [103, 134] on img at bounding box center [106, 144] width 43 height 48
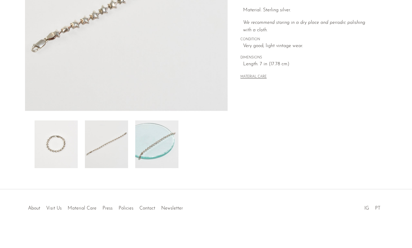
click at [153, 142] on img at bounding box center [156, 144] width 43 height 48
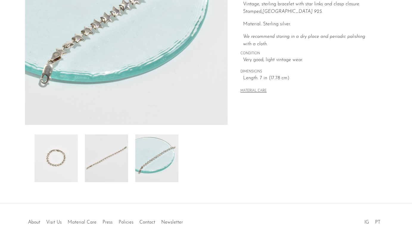
scroll to position [130, 0]
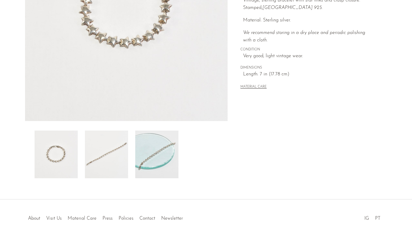
scroll to position [140, 0]
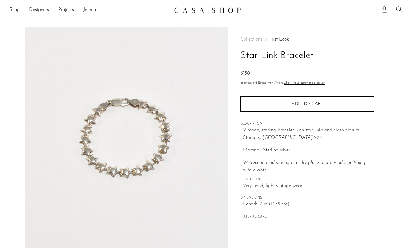
scroll to position [140, 0]
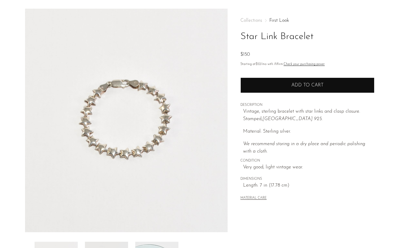
scroll to position [27, 0]
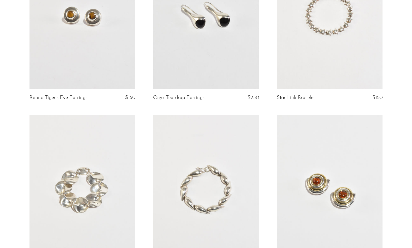
scroll to position [2003, 0]
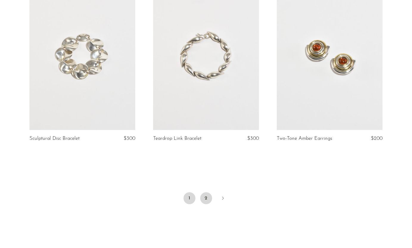
click at [209, 194] on link "2" at bounding box center [206, 198] width 12 height 12
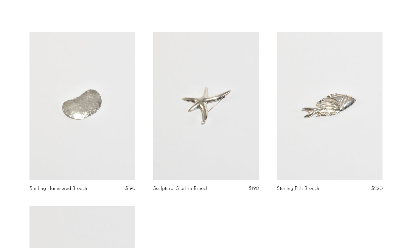
scroll to position [294, 0]
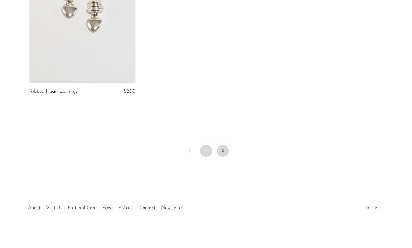
click at [204, 151] on link "1" at bounding box center [206, 151] width 12 height 12
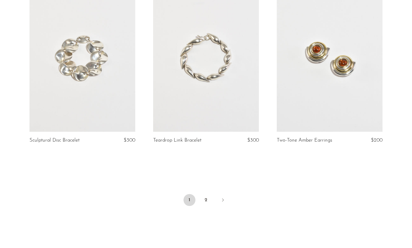
scroll to position [2009, 0]
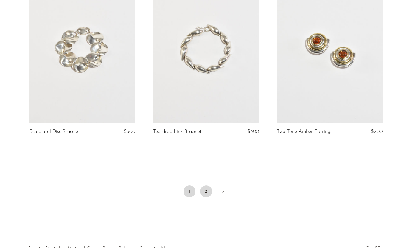
click at [207, 185] on link "2" at bounding box center [206, 191] width 12 height 12
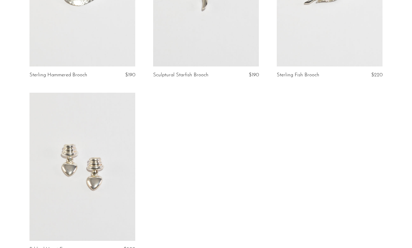
scroll to position [138, 0]
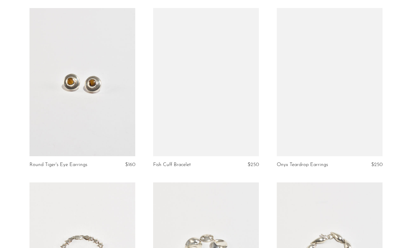
scroll to position [1799, 0]
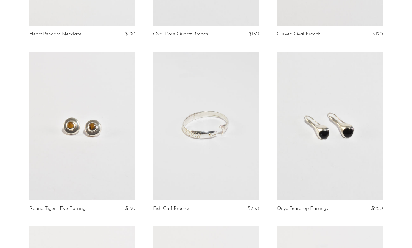
scroll to position [1756, 0]
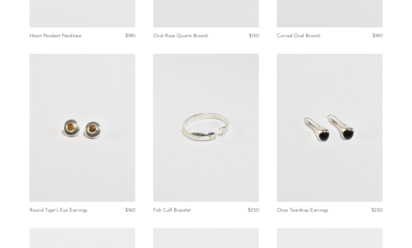
click at [250, 158] on link at bounding box center [206, 128] width 106 height 148
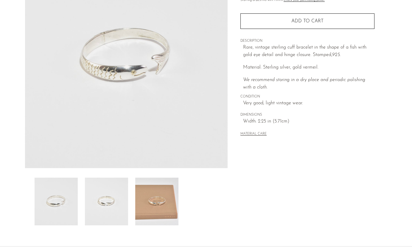
scroll to position [92, 0]
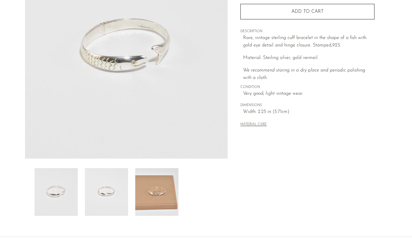
click at [112, 205] on img at bounding box center [106, 192] width 43 height 48
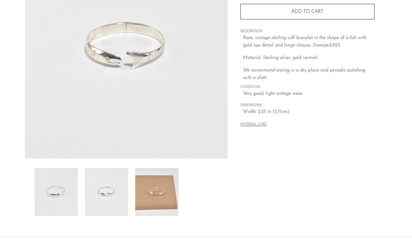
click at [159, 188] on img at bounding box center [156, 192] width 43 height 48
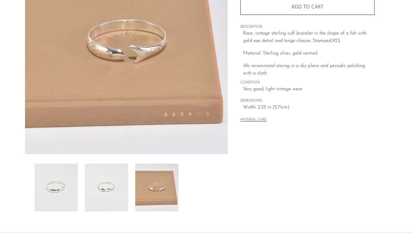
scroll to position [99, 0]
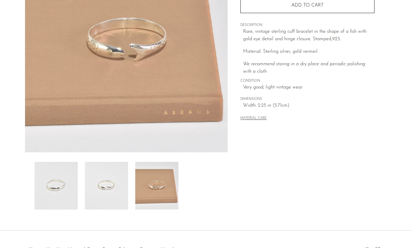
click at [156, 184] on img at bounding box center [156, 186] width 43 height 48
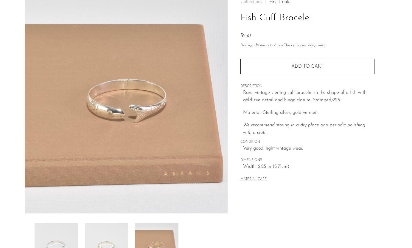
scroll to position [55, 0]
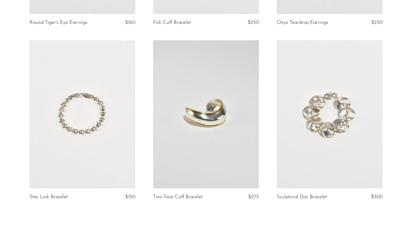
scroll to position [1950, 0]
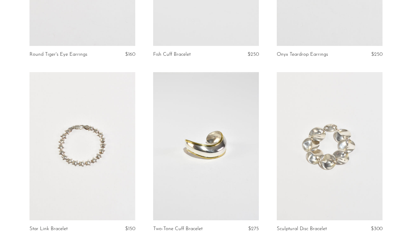
scroll to position [1921, 0]
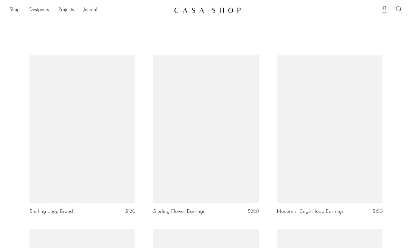
scroll to position [1921, 0]
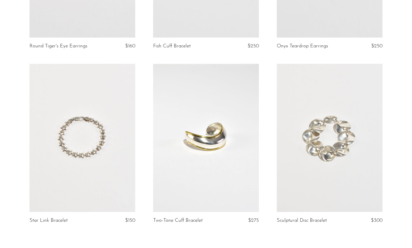
click at [238, 166] on link at bounding box center [206, 138] width 106 height 148
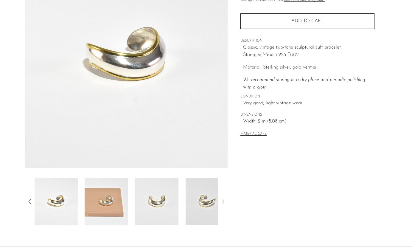
scroll to position [90, 0]
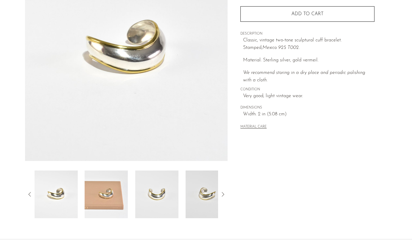
click at [100, 205] on img at bounding box center [106, 194] width 43 height 48
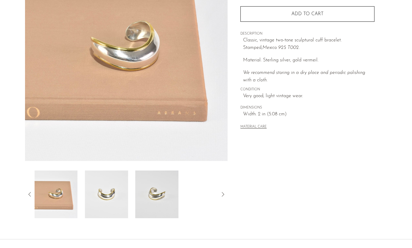
click at [103, 201] on img at bounding box center [106, 194] width 43 height 48
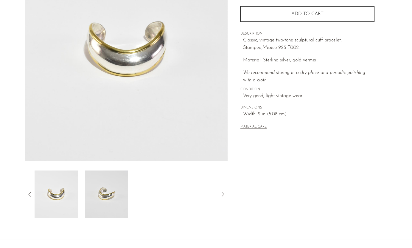
click at [114, 200] on img at bounding box center [106, 194] width 43 height 48
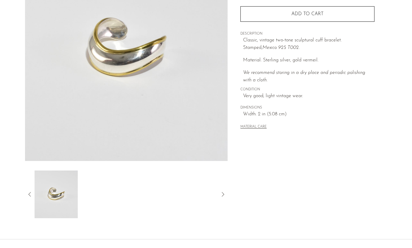
click at [31, 192] on icon at bounding box center [29, 194] width 7 height 7
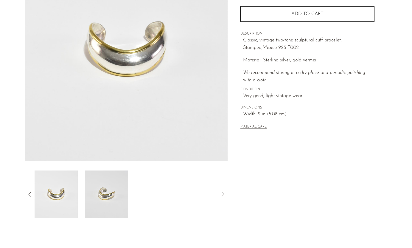
click at [56, 193] on img at bounding box center [55, 194] width 43 height 48
click at [27, 192] on icon at bounding box center [29, 194] width 7 height 7
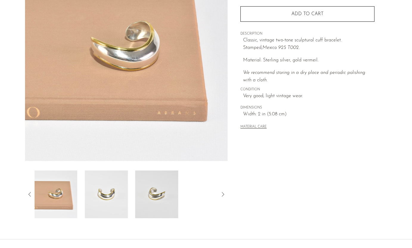
click at [27, 192] on icon at bounding box center [29, 194] width 7 height 7
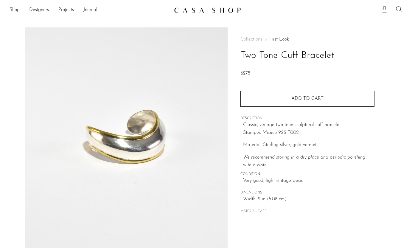
scroll to position [90, 0]
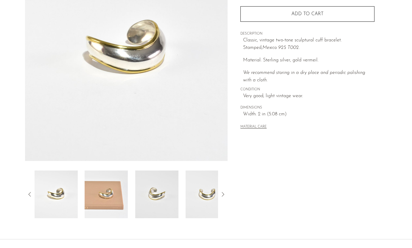
click at [165, 195] on img at bounding box center [156, 194] width 43 height 48
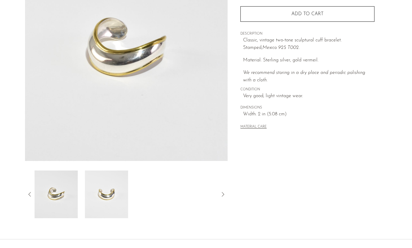
click at [30, 191] on icon at bounding box center [29, 194] width 7 height 7
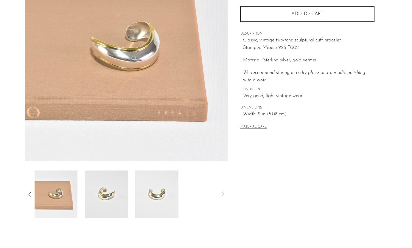
click at [113, 197] on img at bounding box center [106, 194] width 43 height 48
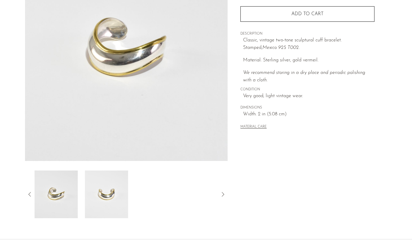
click at [113, 196] on img at bounding box center [106, 194] width 43 height 48
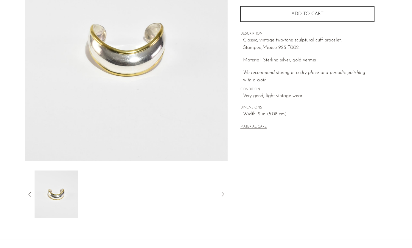
click at [33, 190] on div at bounding box center [126, 194] width 203 height 48
click at [32, 191] on icon at bounding box center [29, 194] width 7 height 7
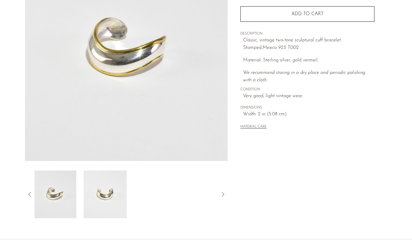
click at [31, 192] on icon at bounding box center [29, 194] width 7 height 7
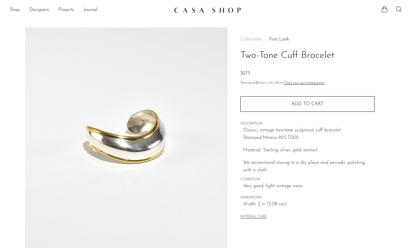
scroll to position [90, 0]
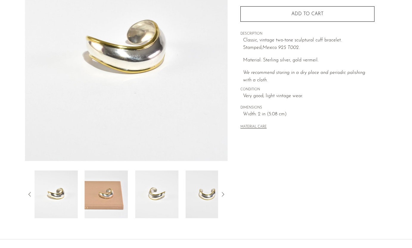
click at [64, 204] on img at bounding box center [56, 194] width 43 height 48
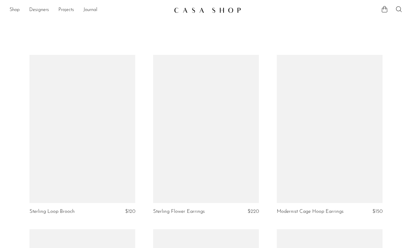
scroll to position [1921, 0]
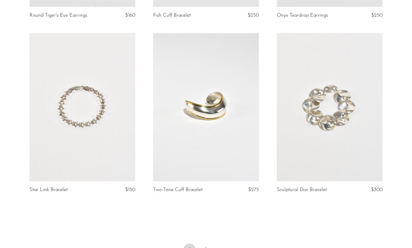
scroll to position [2044, 0]
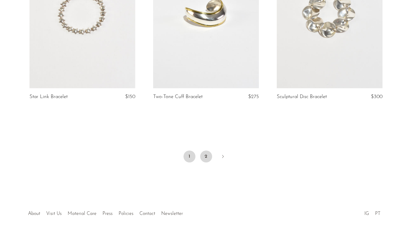
click at [205, 152] on link "2" at bounding box center [206, 157] width 12 height 12
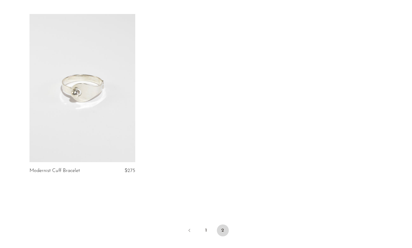
scroll to position [389, 0]
click at [127, 93] on link at bounding box center [83, 89] width 106 height 148
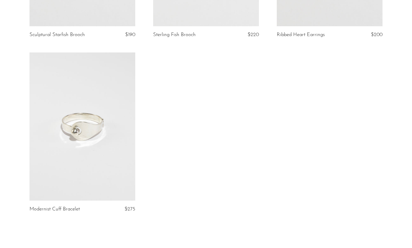
scroll to position [351, 0]
click at [57, 139] on link at bounding box center [83, 127] width 106 height 148
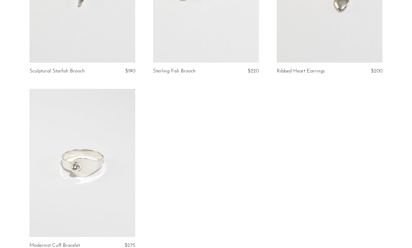
scroll to position [317, 0]
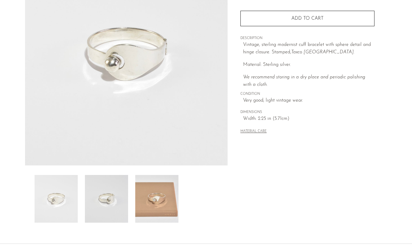
scroll to position [100, 0]
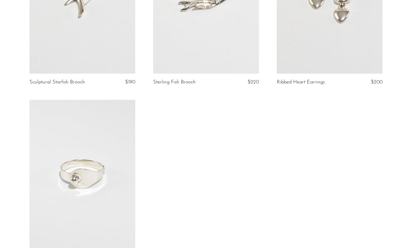
scroll to position [324, 0]
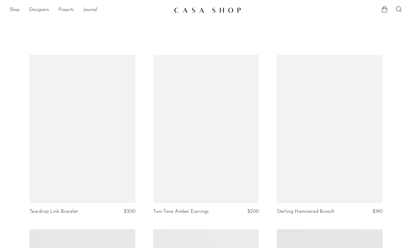
scroll to position [324, 0]
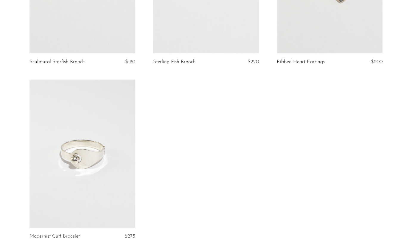
click at [125, 126] on link at bounding box center [83, 154] width 106 height 148
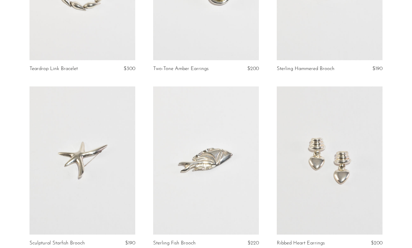
scroll to position [134, 0]
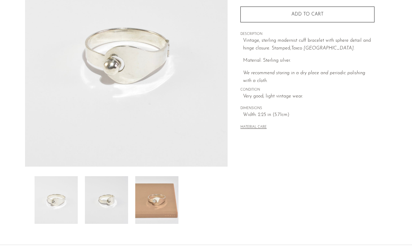
scroll to position [88, 0]
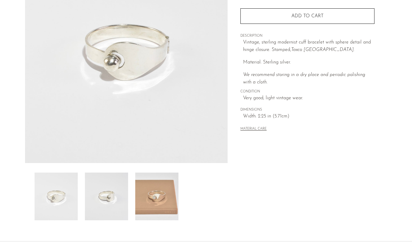
click at [101, 197] on img at bounding box center [106, 197] width 43 height 48
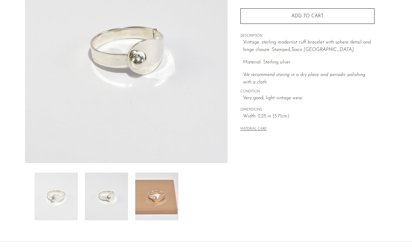
click at [167, 190] on img at bounding box center [156, 197] width 43 height 48
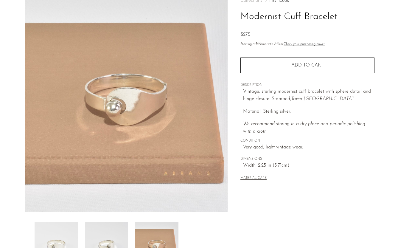
scroll to position [38, 0]
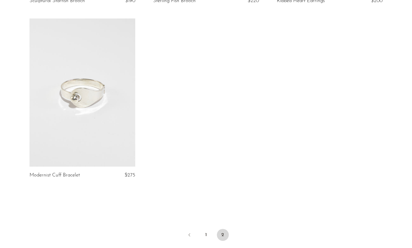
scroll to position [469, 0]
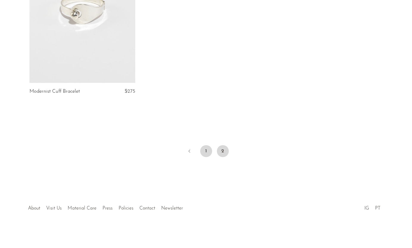
click at [203, 153] on link "1" at bounding box center [206, 151] width 12 height 12
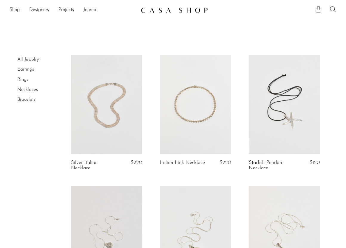
scroll to position [143, 0]
